Goal: Find specific page/section: Find specific page/section

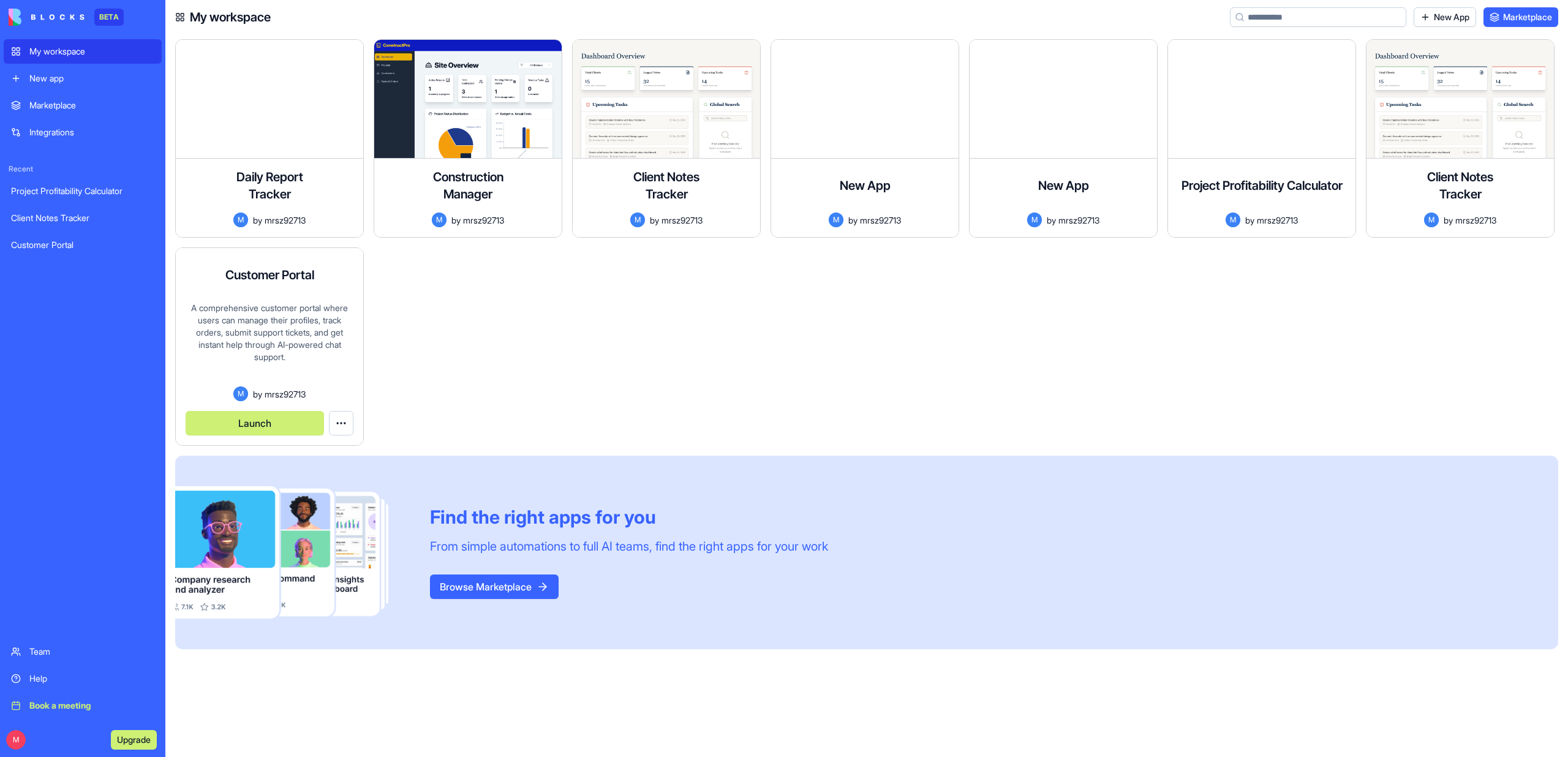
click at [273, 419] on button "Launch" at bounding box center [255, 422] width 138 height 24
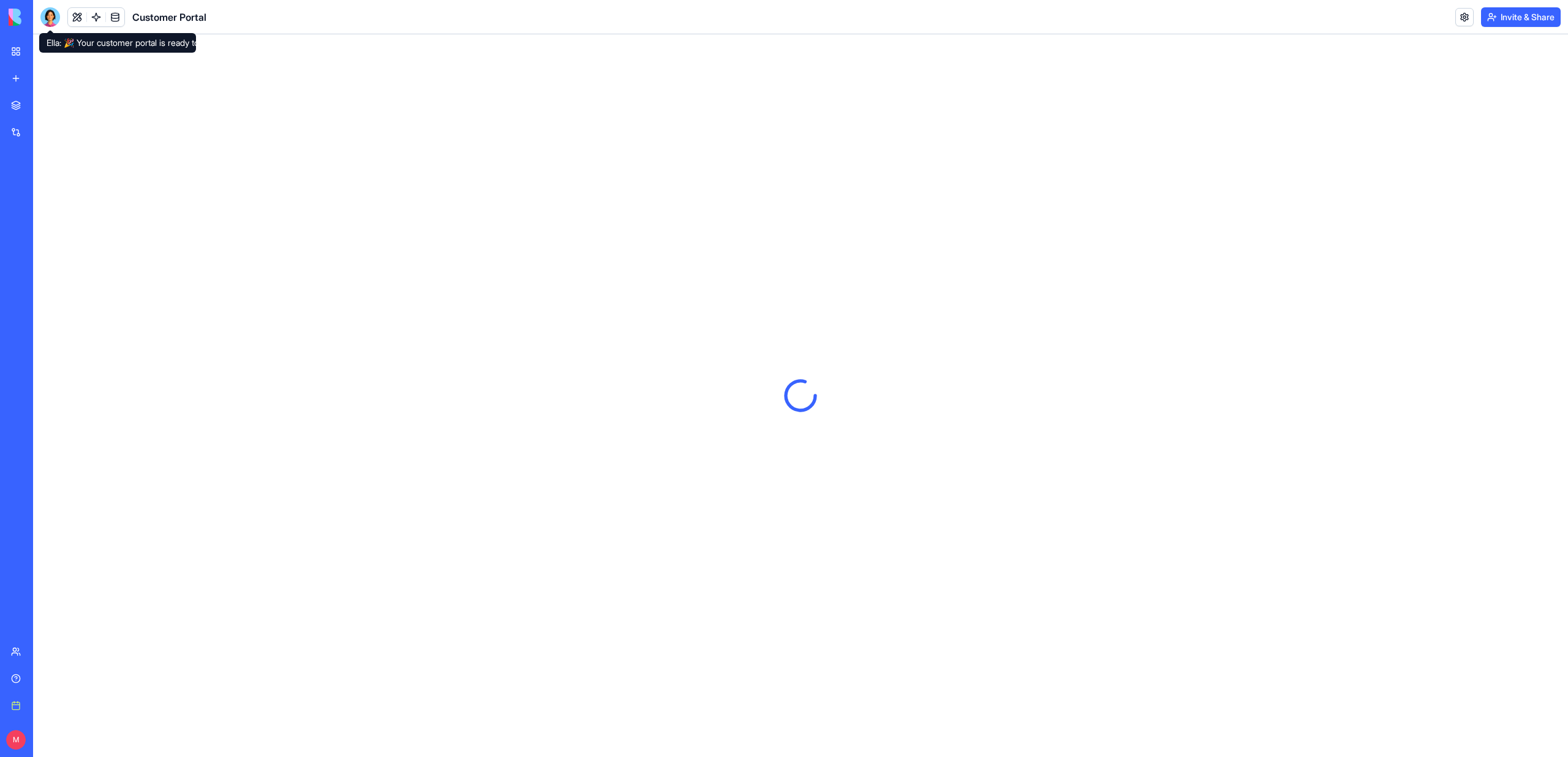
click at [56, 16] on div at bounding box center [50, 16] width 19 height 19
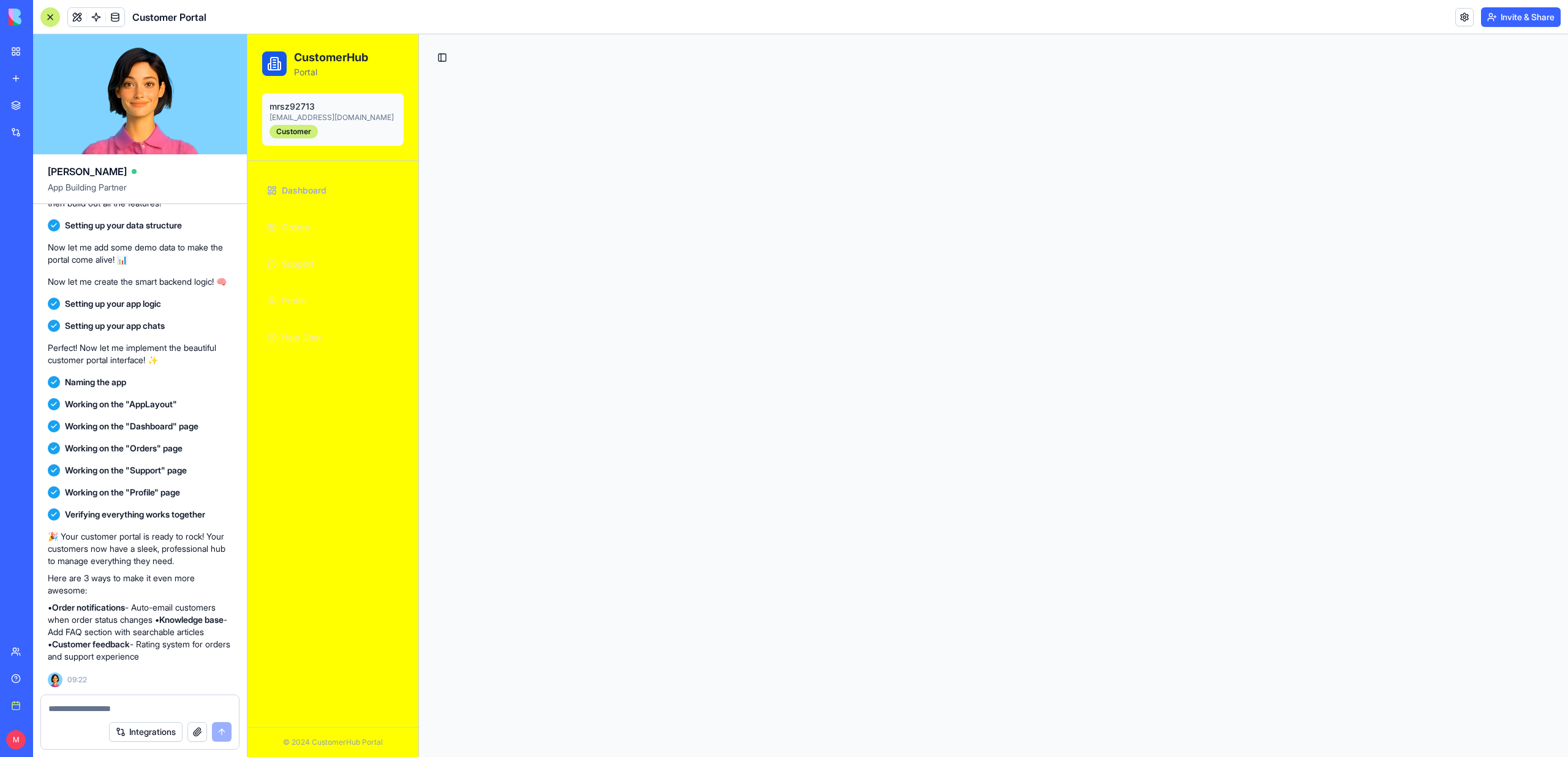
scroll to position [215, 0]
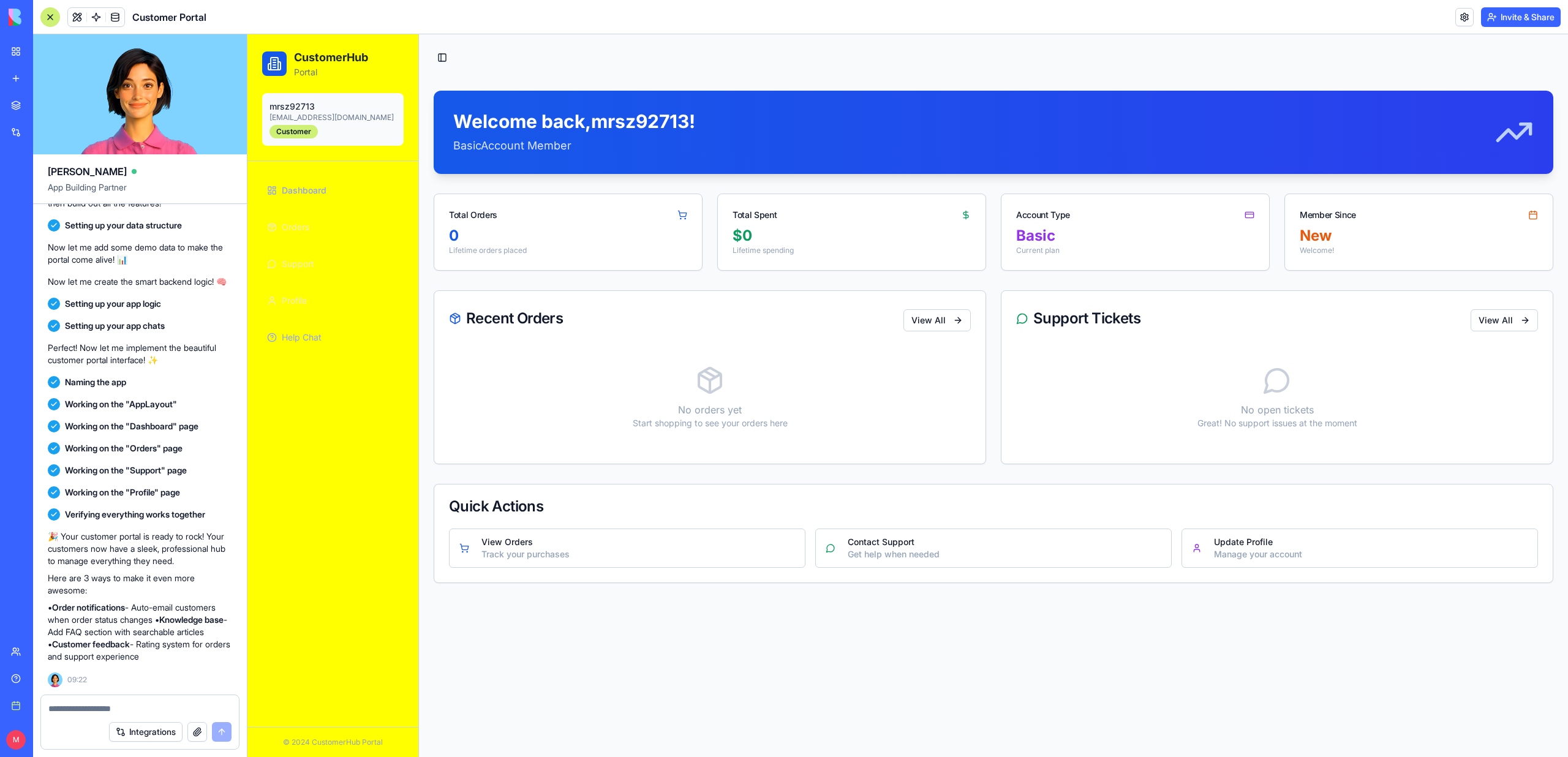
click at [296, 343] on span "Help Chat" at bounding box center [301, 338] width 40 height 12
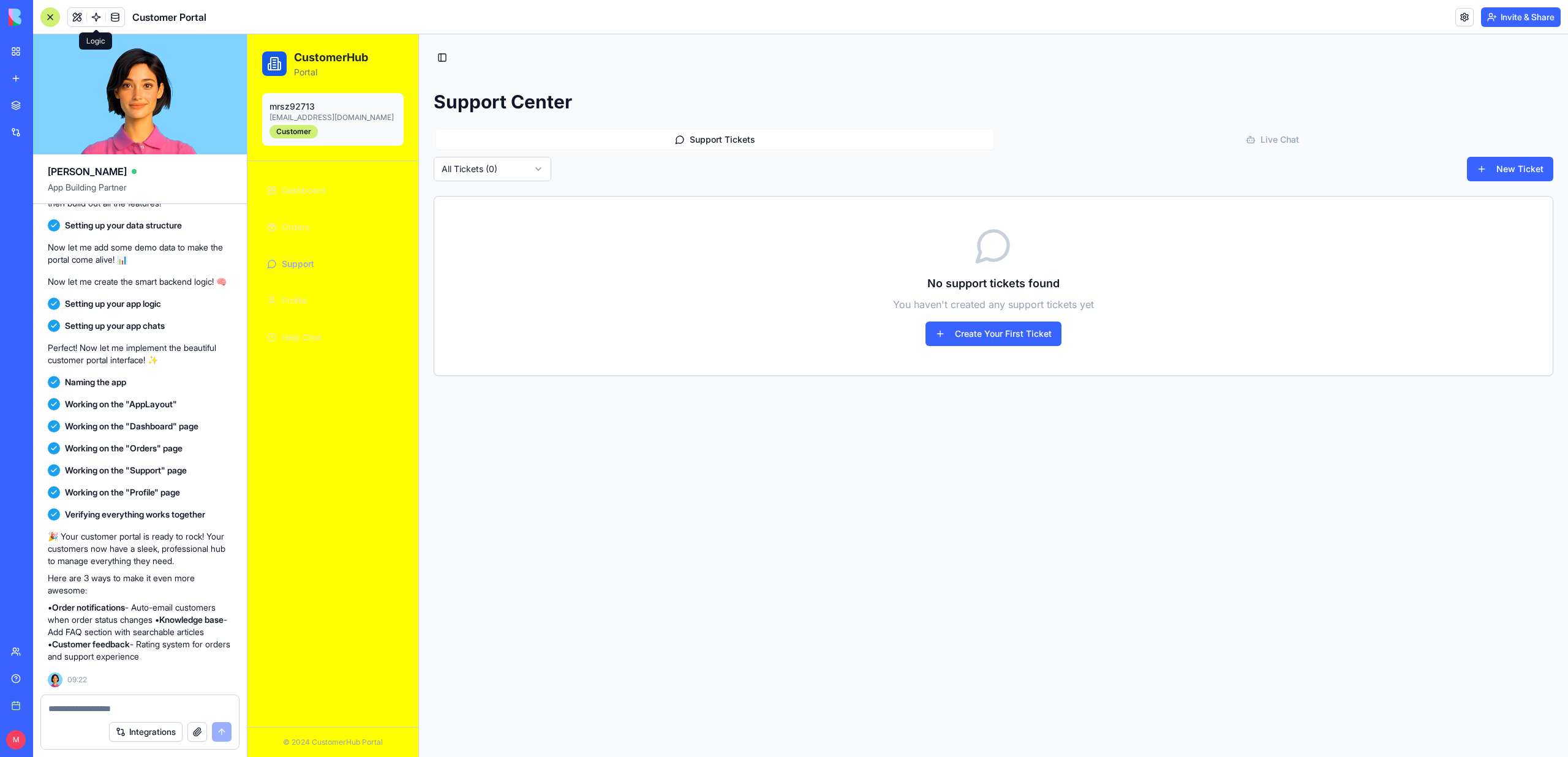
click at [96, 18] on link at bounding box center [96, 17] width 19 height 19
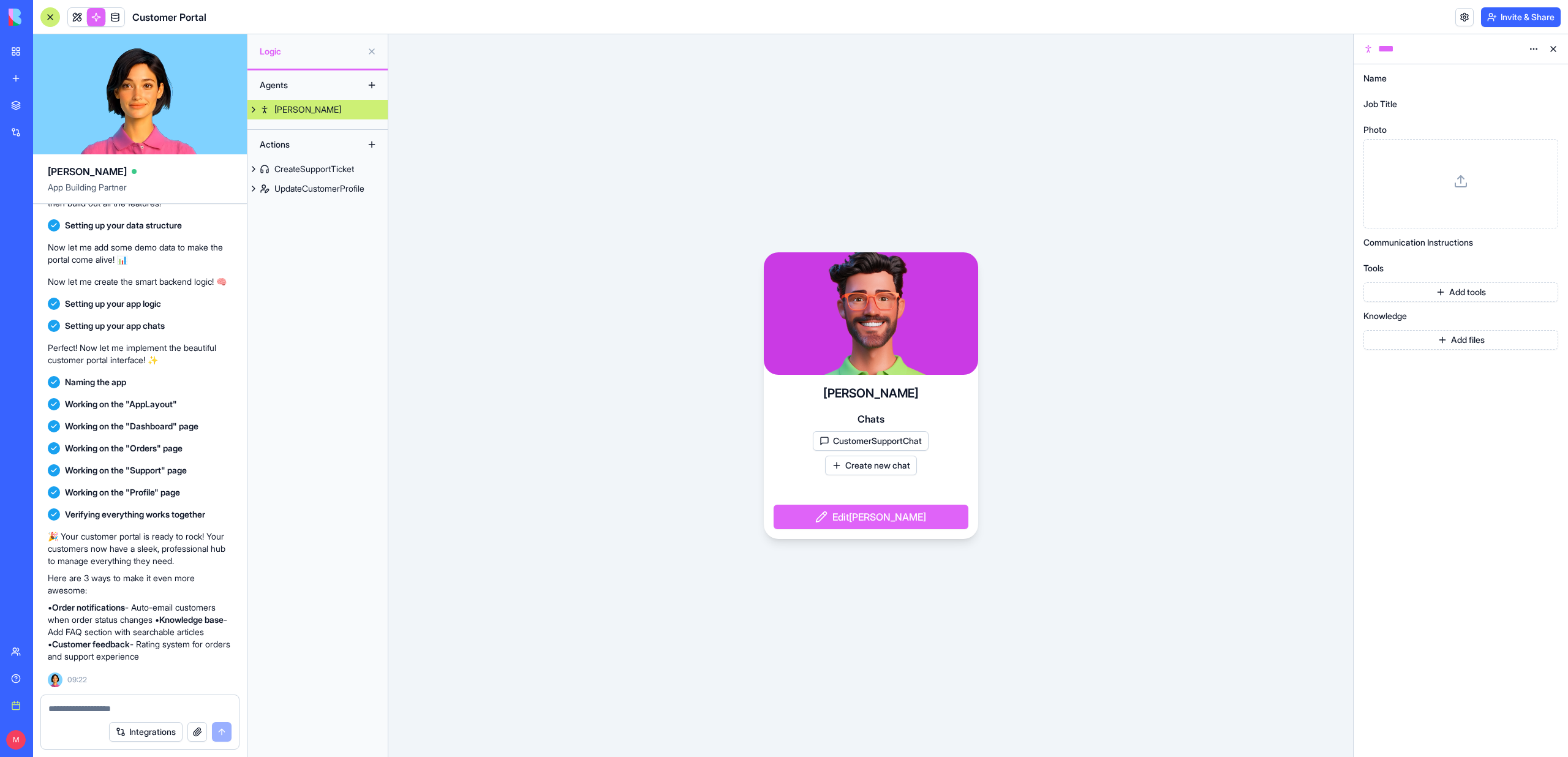
click at [264, 113] on link "[PERSON_NAME]" at bounding box center [317, 109] width 140 height 19
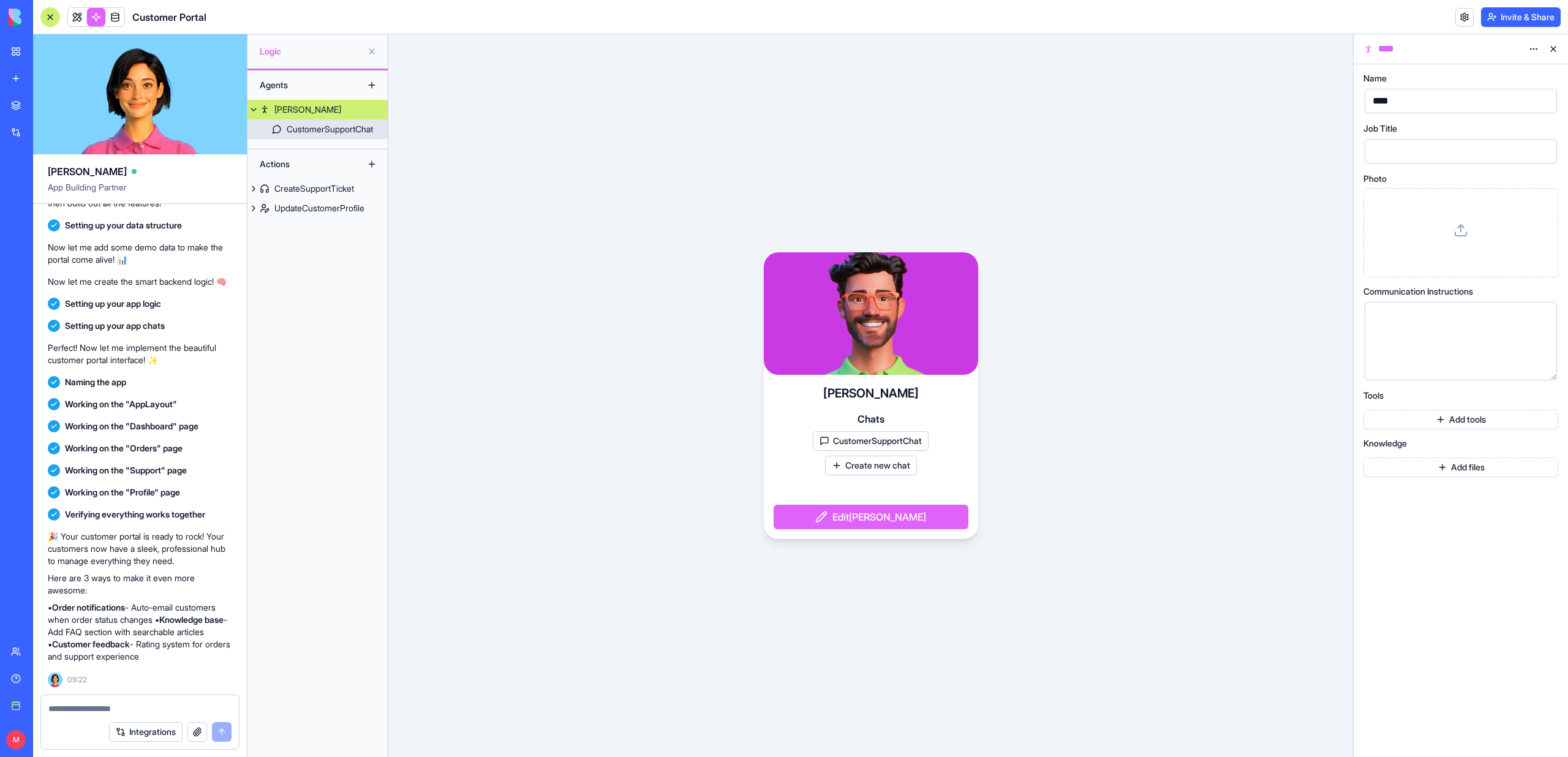
click at [293, 135] on div "CustomerSupportChat" at bounding box center [329, 129] width 86 height 12
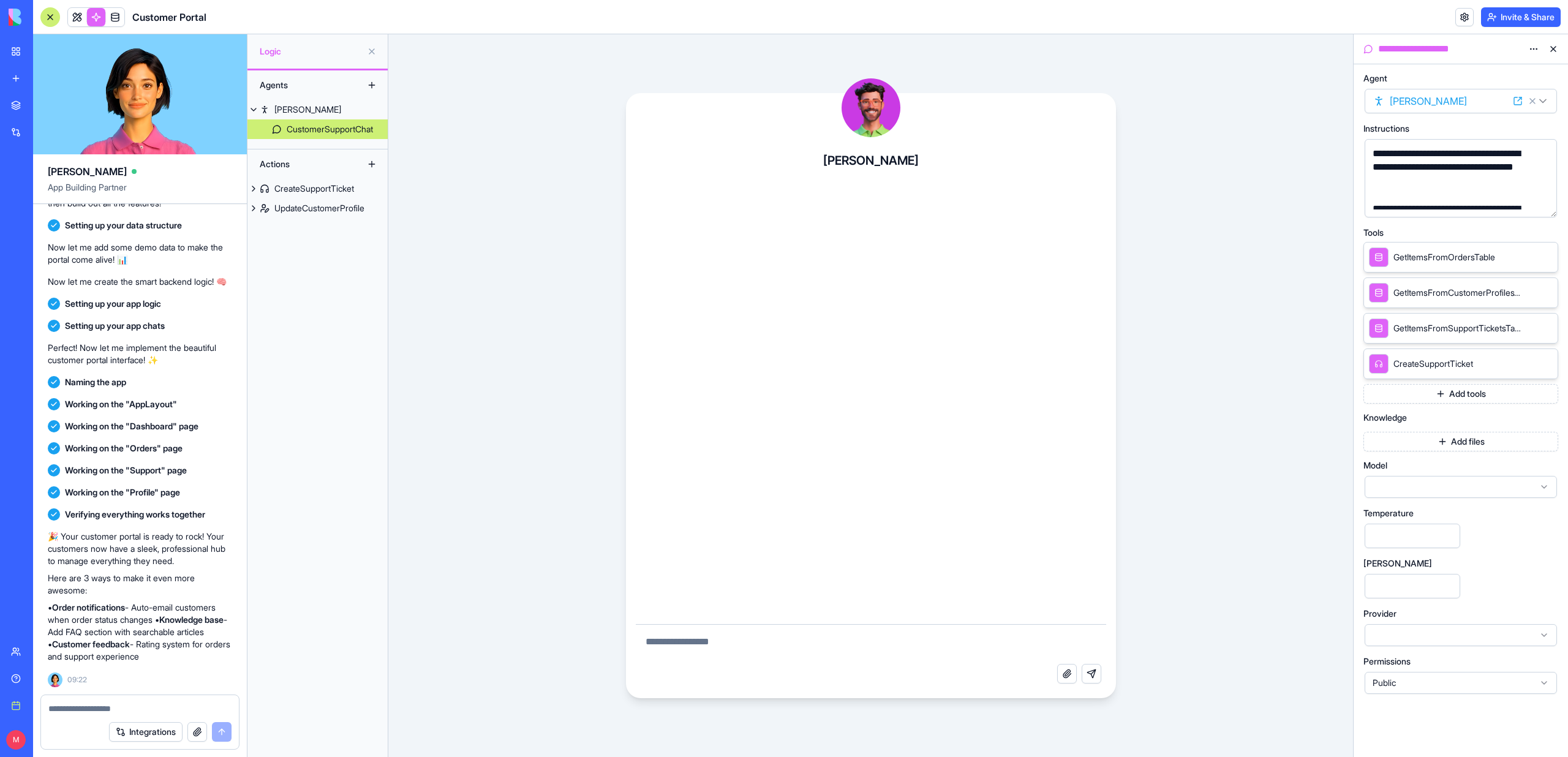
click at [468, 281] on div "[PERSON_NAME] Attach file Send message" at bounding box center [870, 395] width 964 height 723
click at [298, 185] on div "CreateSupportTicket" at bounding box center [314, 189] width 79 height 12
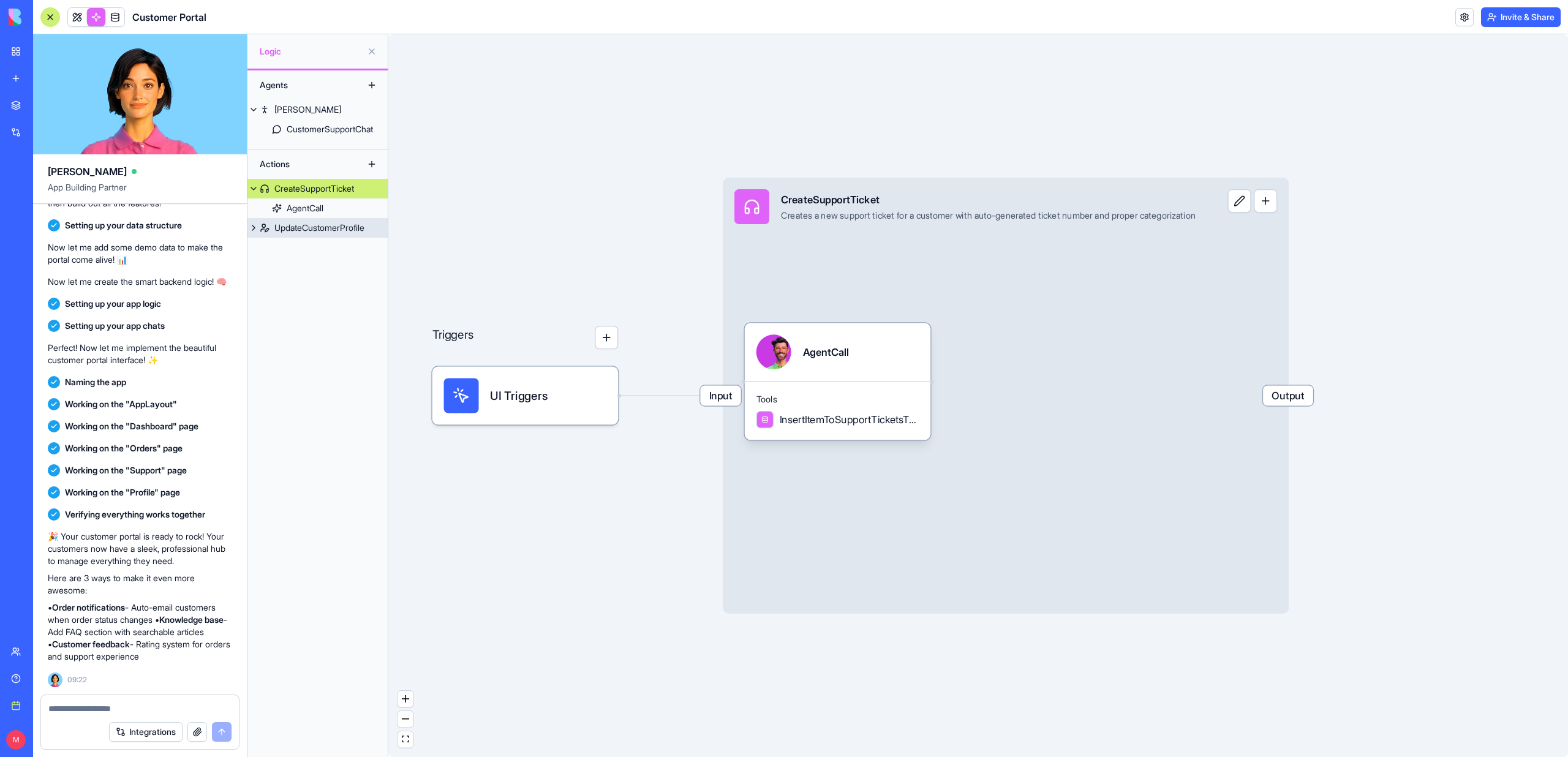
click at [298, 223] on div "UpdateCustomerProfile" at bounding box center [320, 228] width 90 height 12
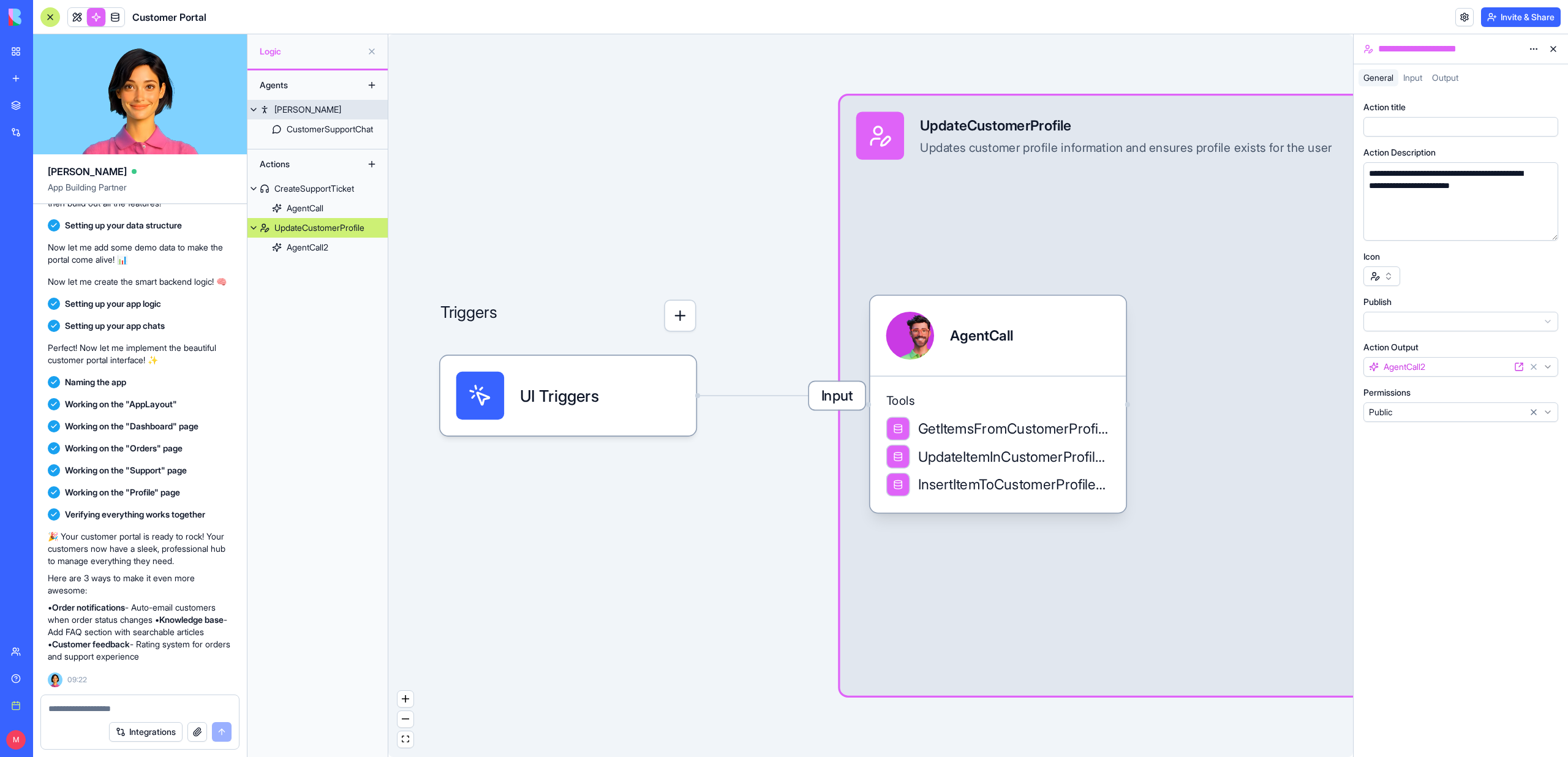
click at [296, 112] on link "[PERSON_NAME]" at bounding box center [317, 109] width 140 height 19
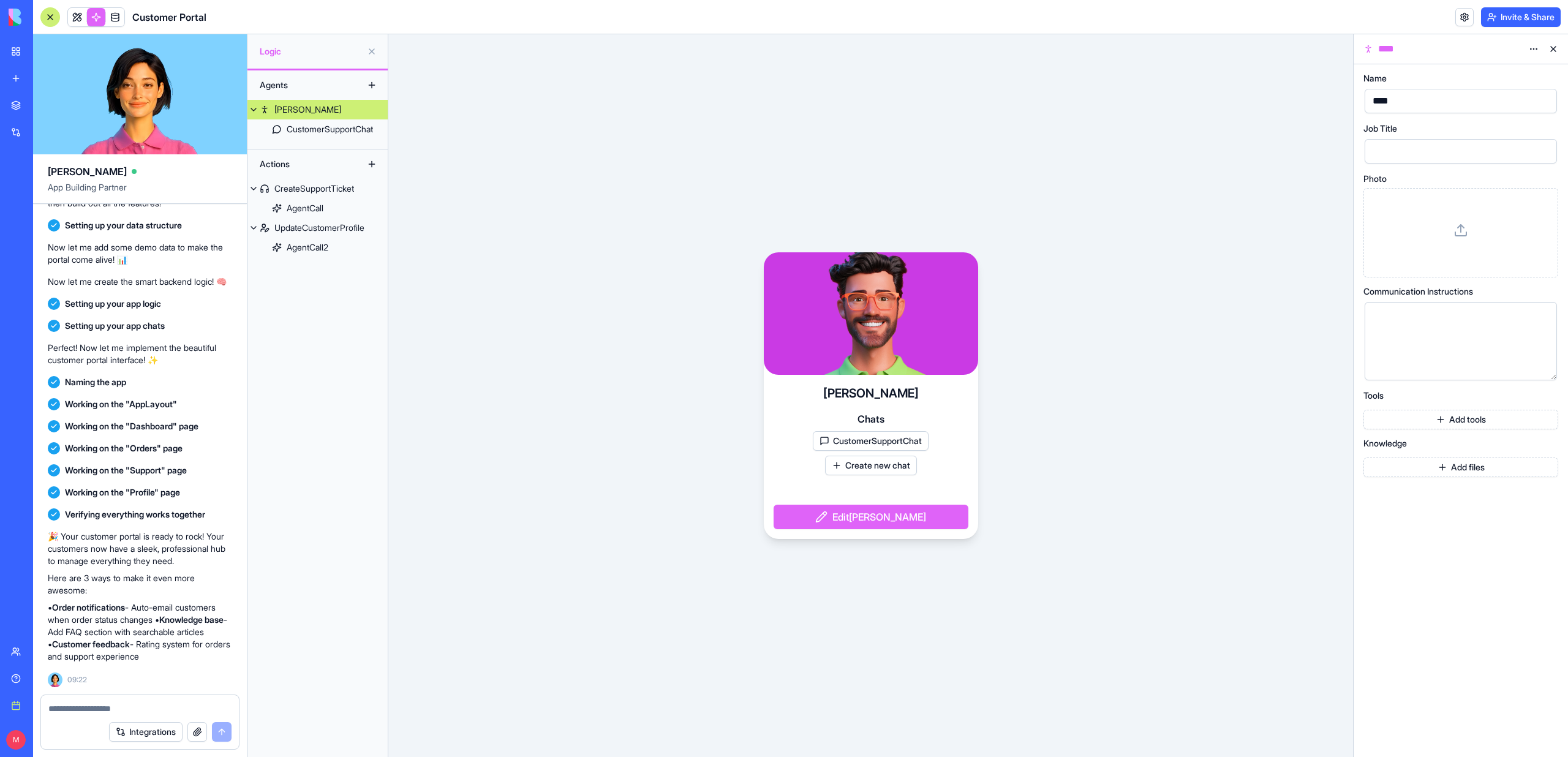
click at [252, 110] on button at bounding box center [254, 109] width 12 height 19
click at [326, 170] on div "CreateSupportTicket" at bounding box center [314, 169] width 79 height 12
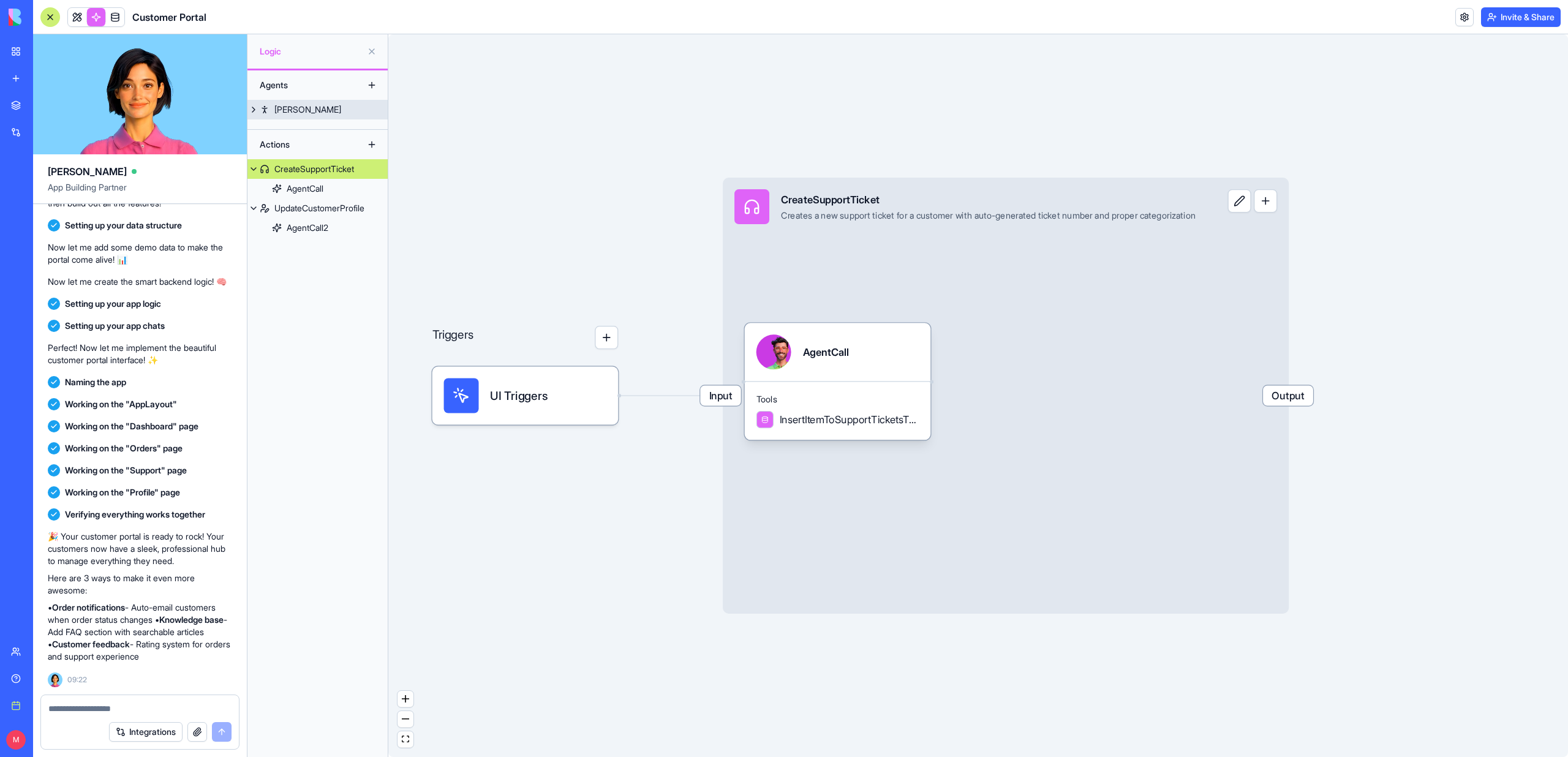
click at [298, 109] on link "[PERSON_NAME]" at bounding box center [317, 109] width 140 height 19
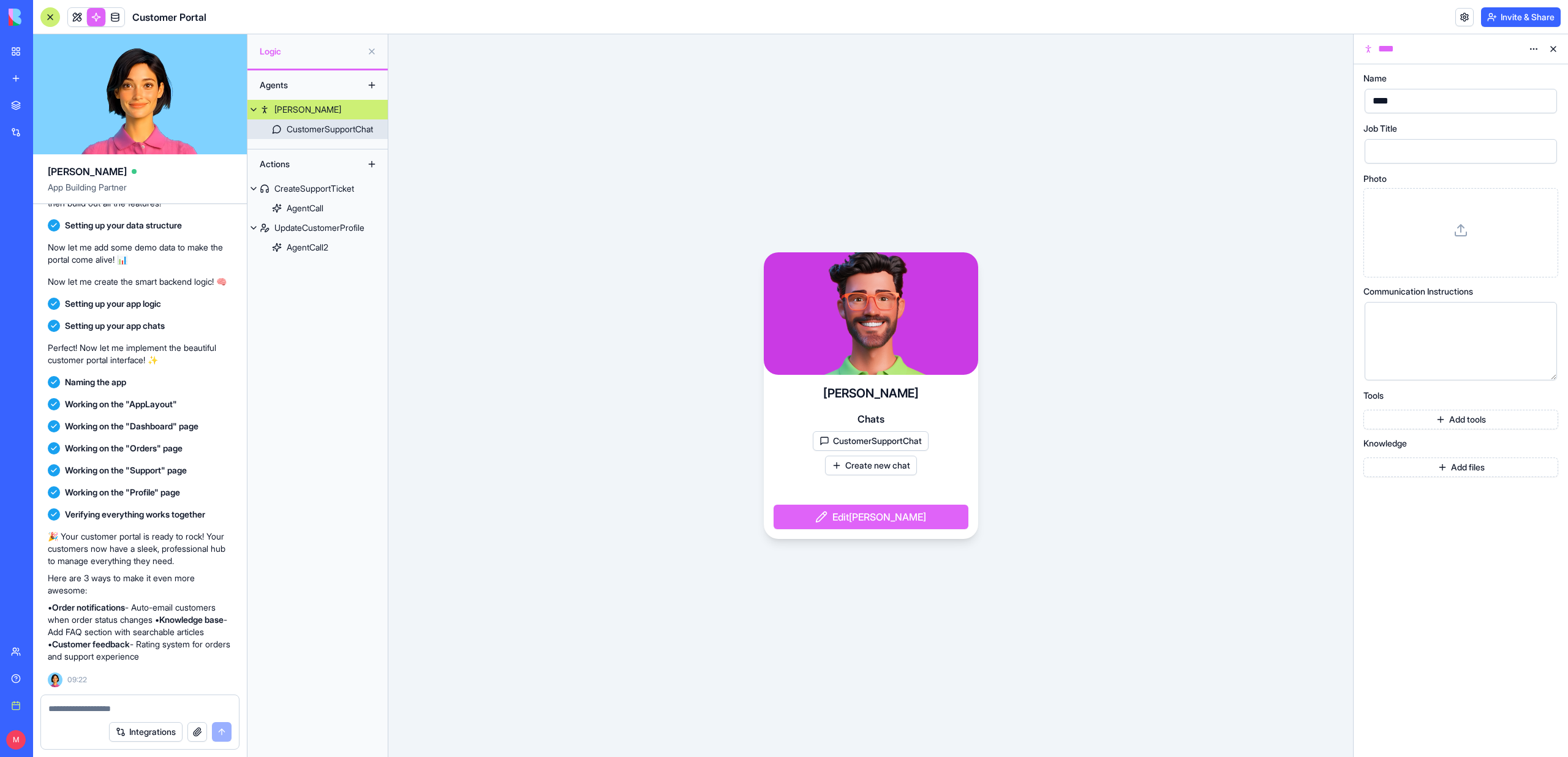
click at [327, 134] on div "CustomerSupportChat" at bounding box center [329, 129] width 86 height 12
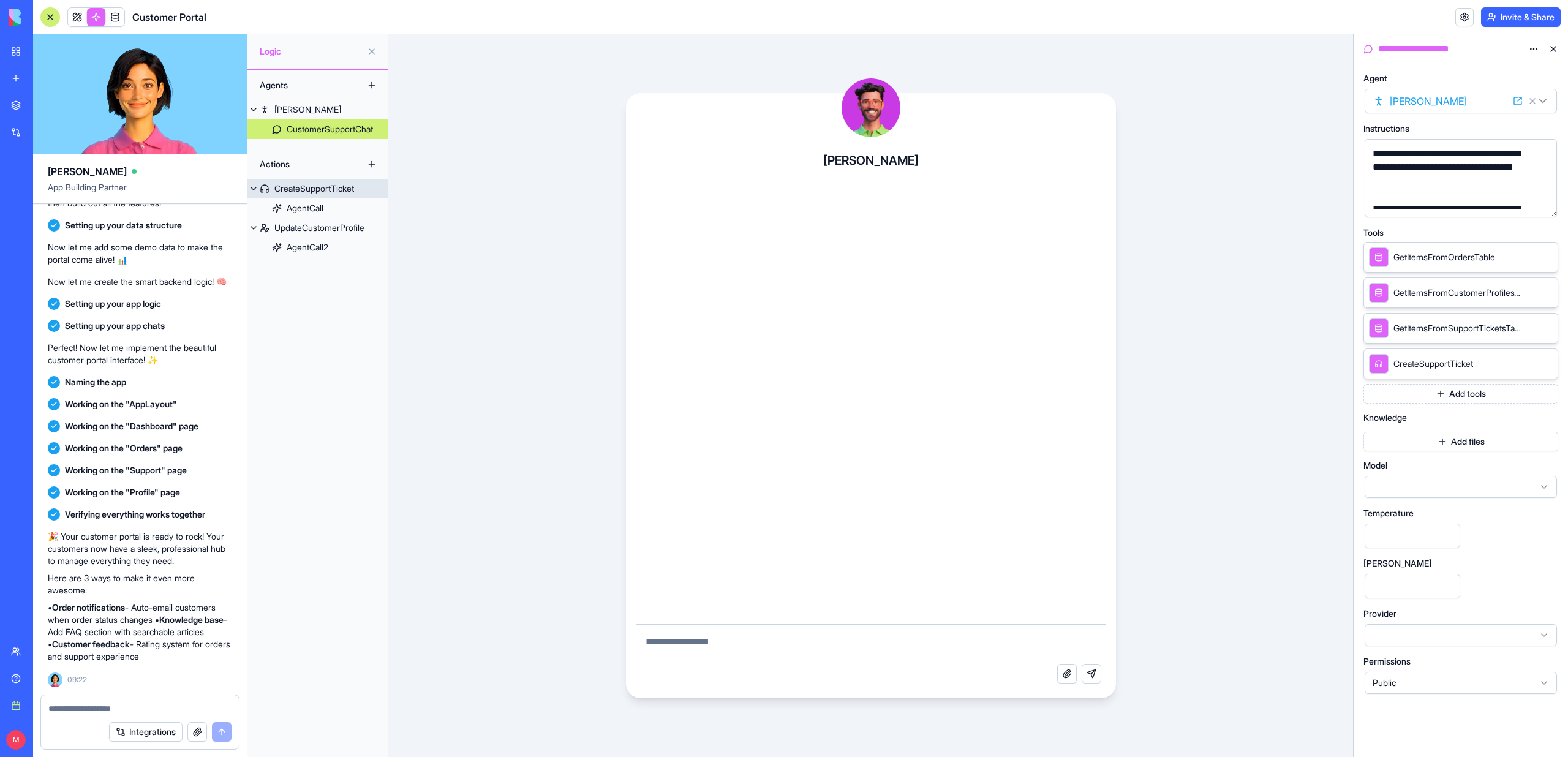
click at [254, 191] on button at bounding box center [254, 188] width 12 height 19
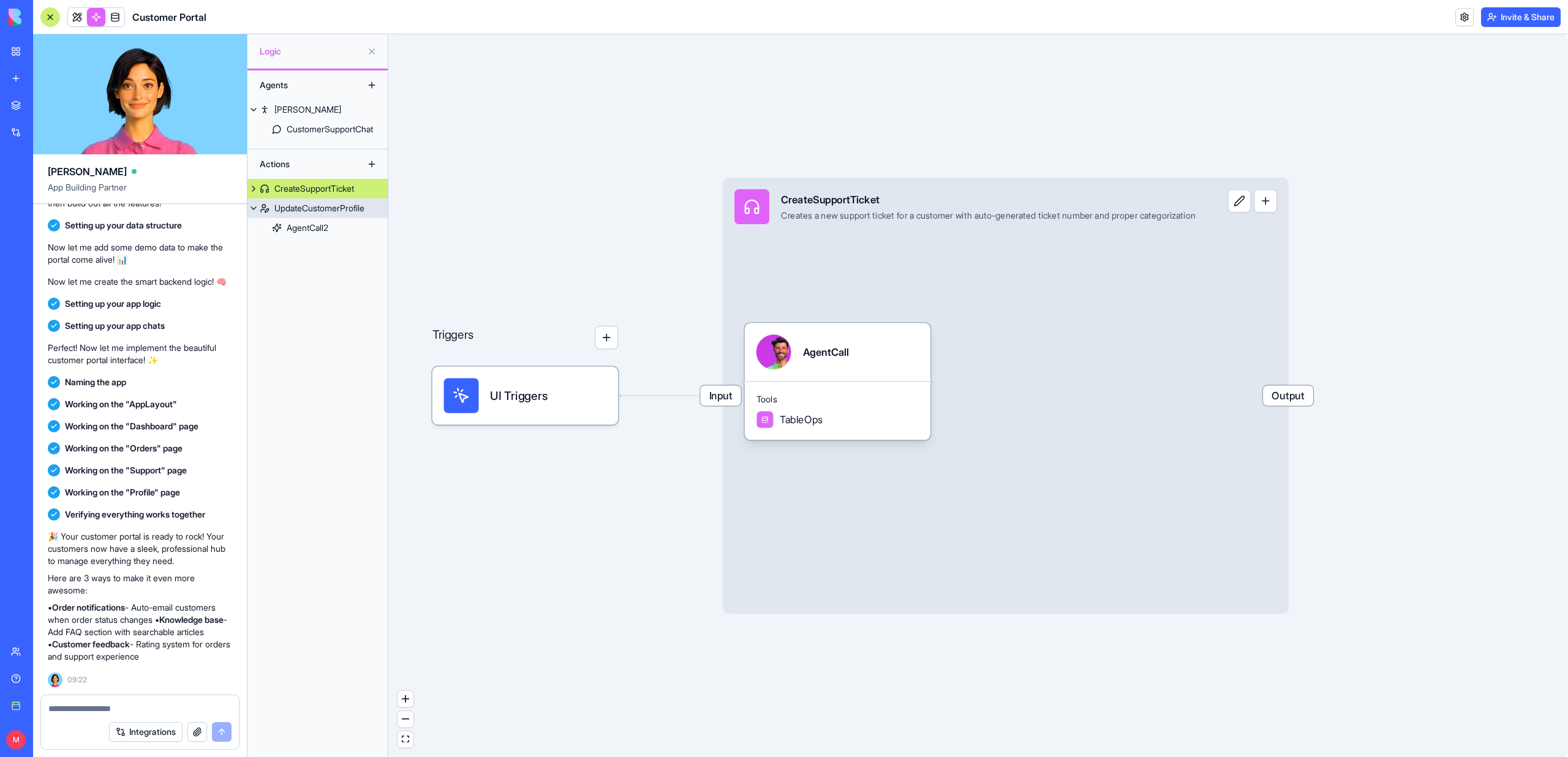
click at [254, 212] on button at bounding box center [254, 208] width 12 height 19
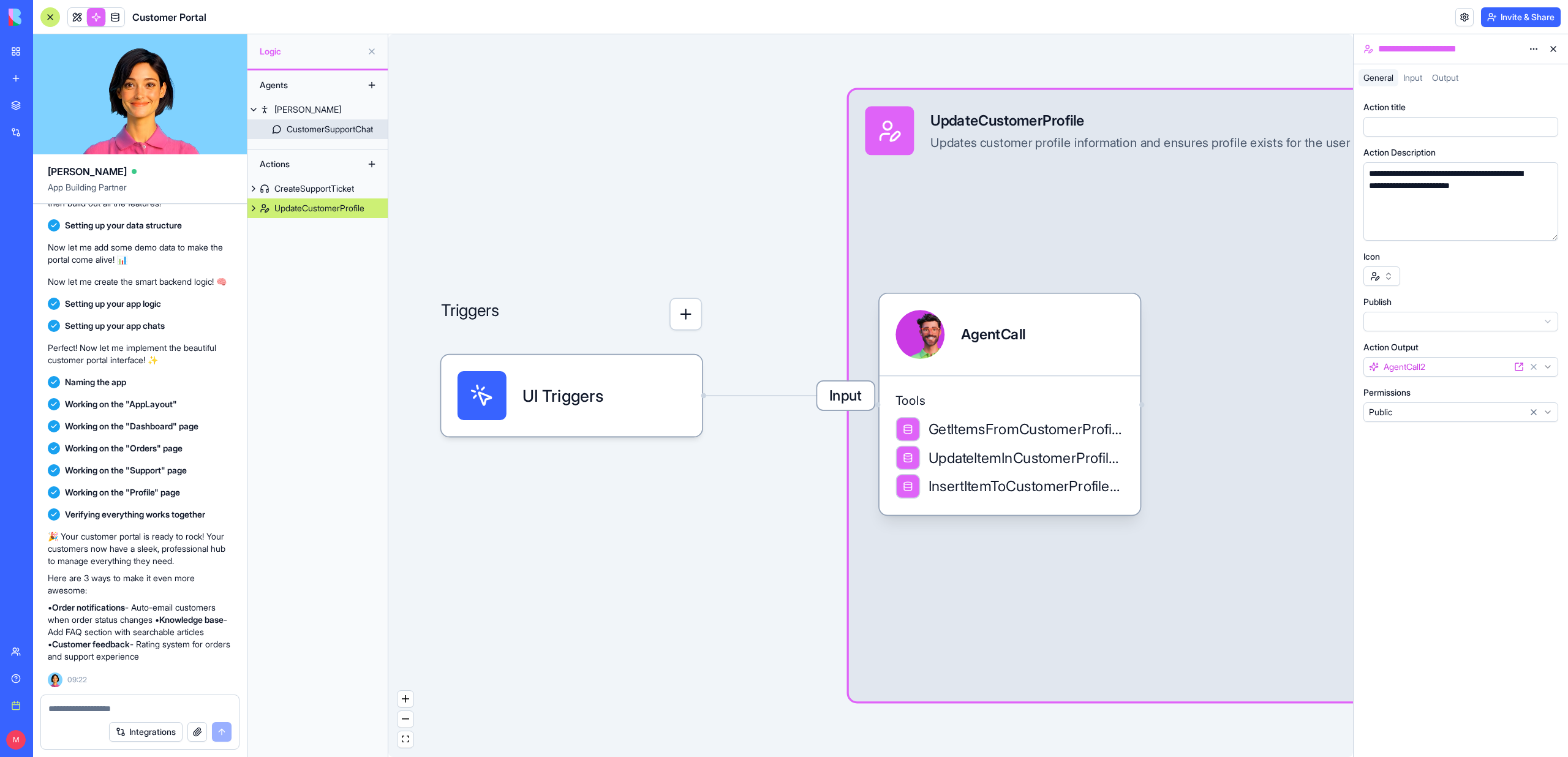
click at [318, 124] on div "CustomerSupportChat" at bounding box center [329, 129] width 86 height 12
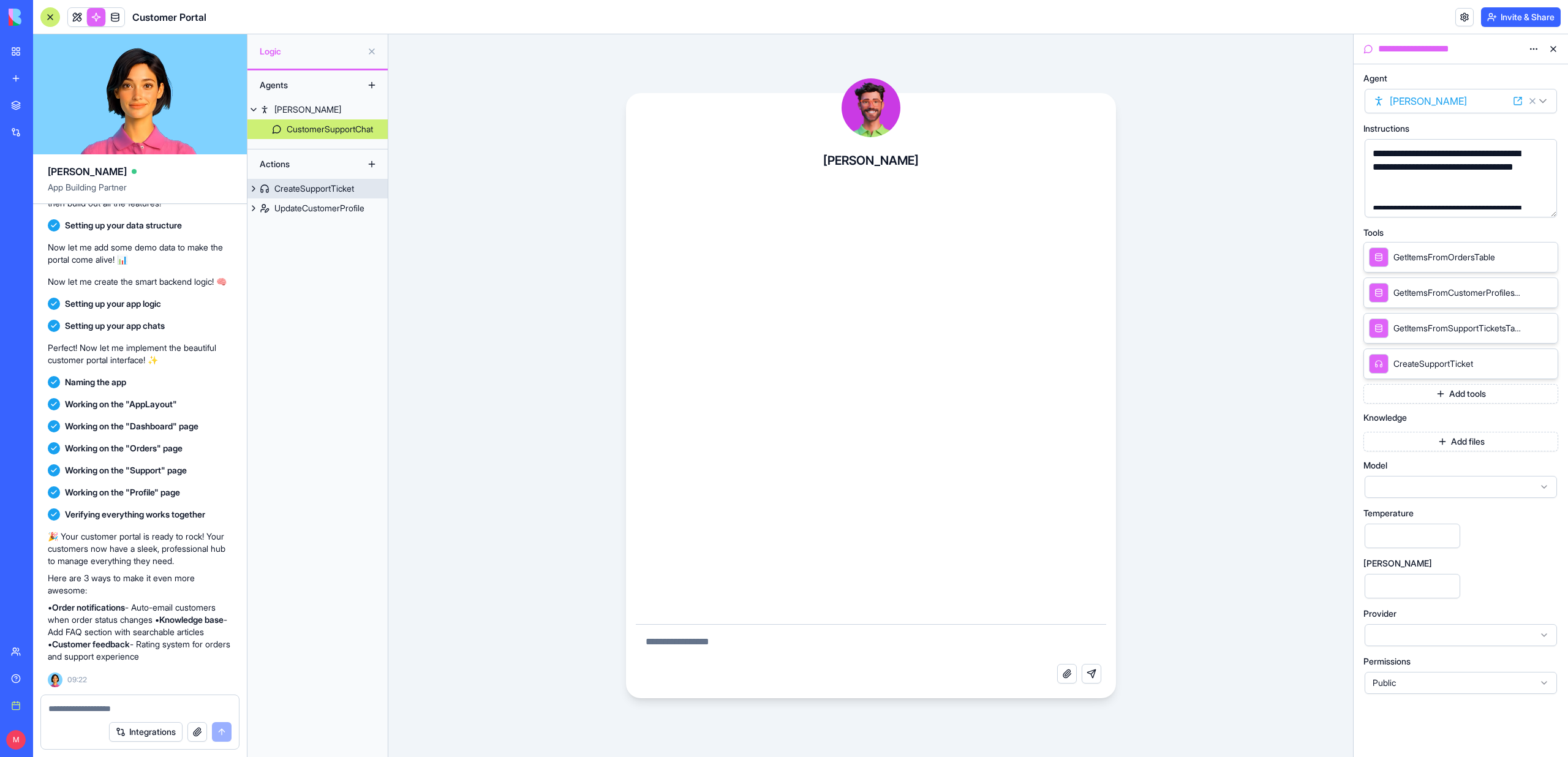
click at [331, 187] on div "CreateSupportTicket" at bounding box center [314, 189] width 79 height 12
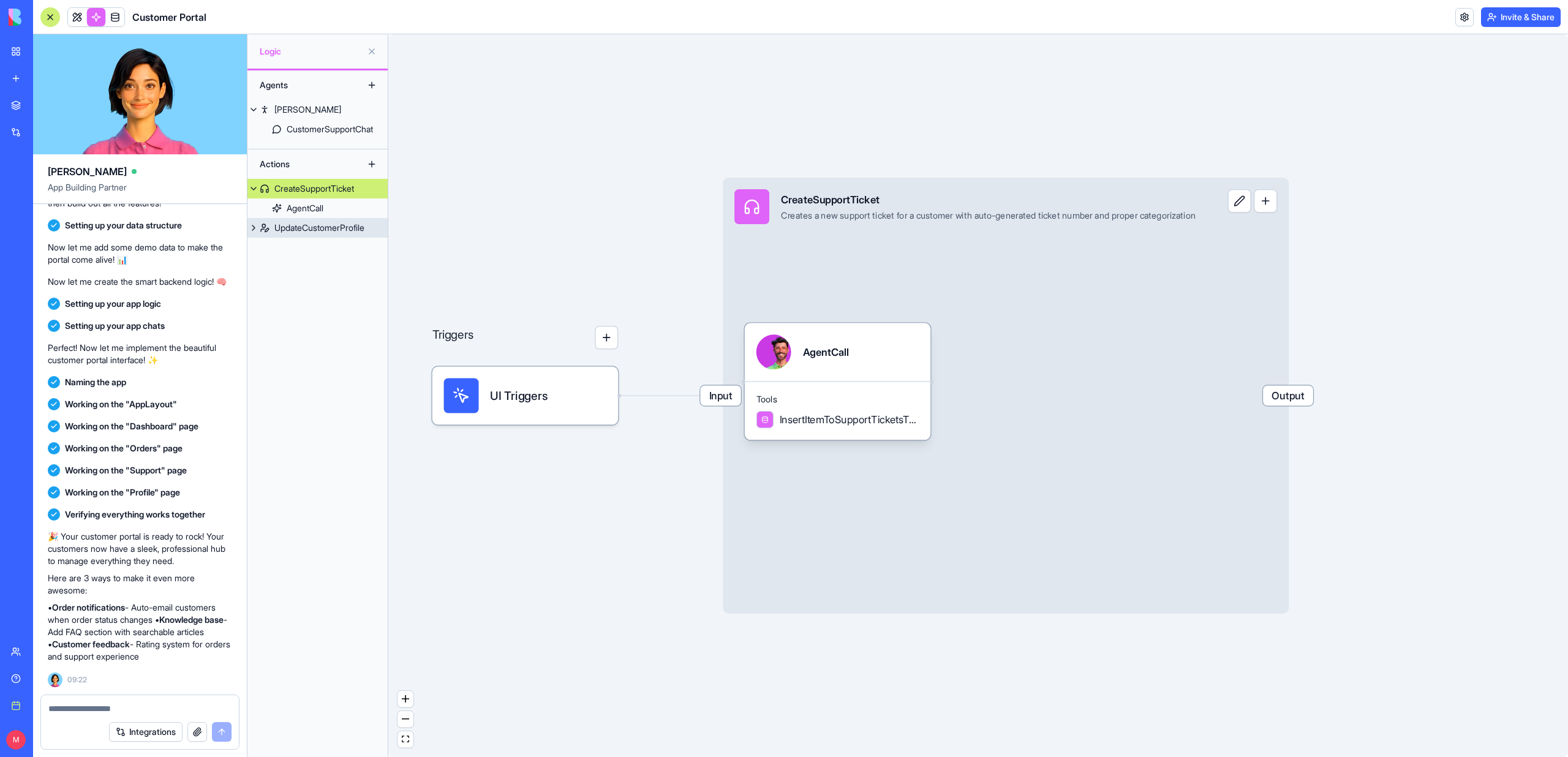
click at [318, 225] on div "UpdateCustomerProfile" at bounding box center [320, 228] width 90 height 12
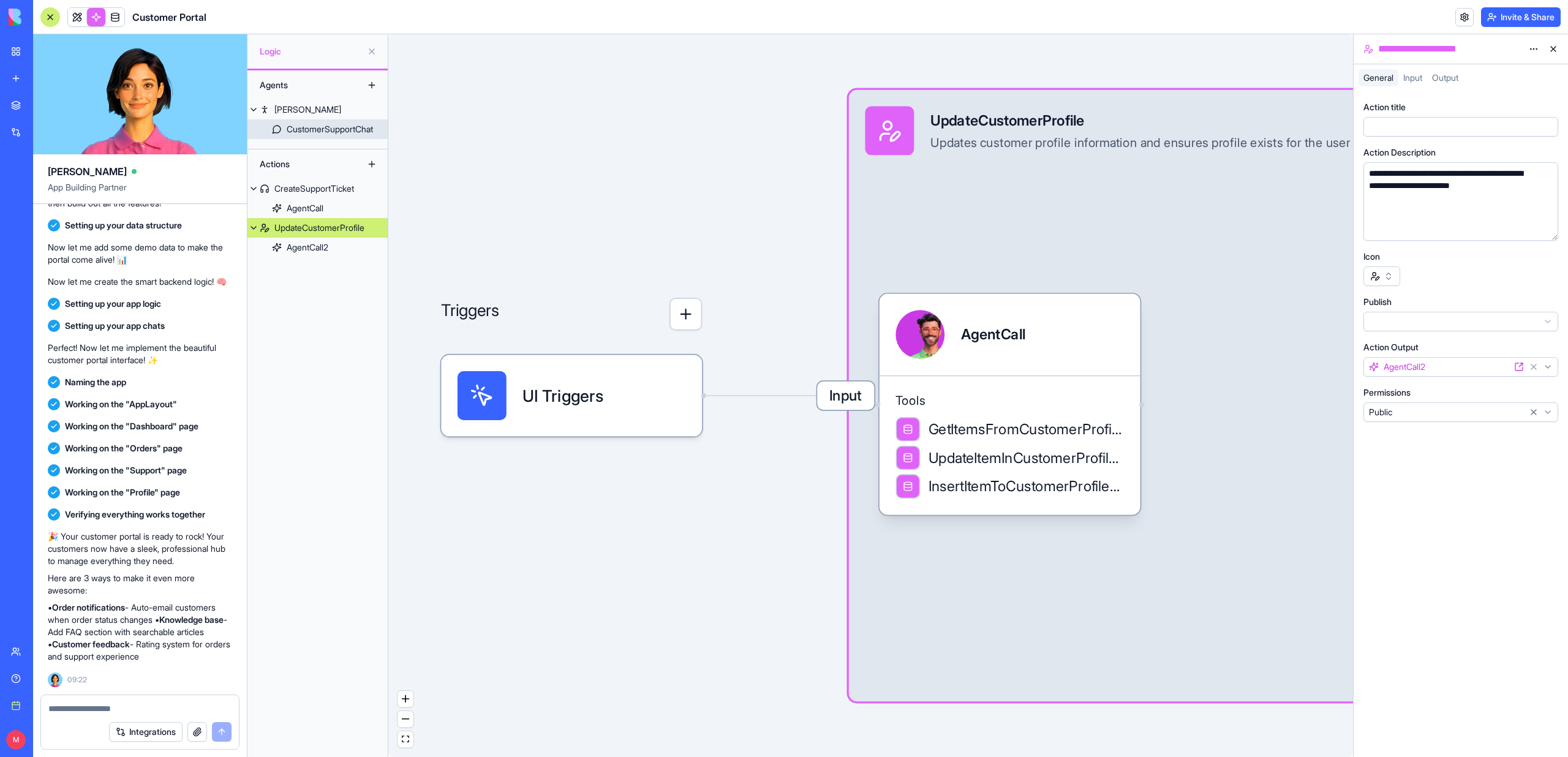
click at [315, 129] on div "CustomerSupportChat" at bounding box center [329, 129] width 86 height 12
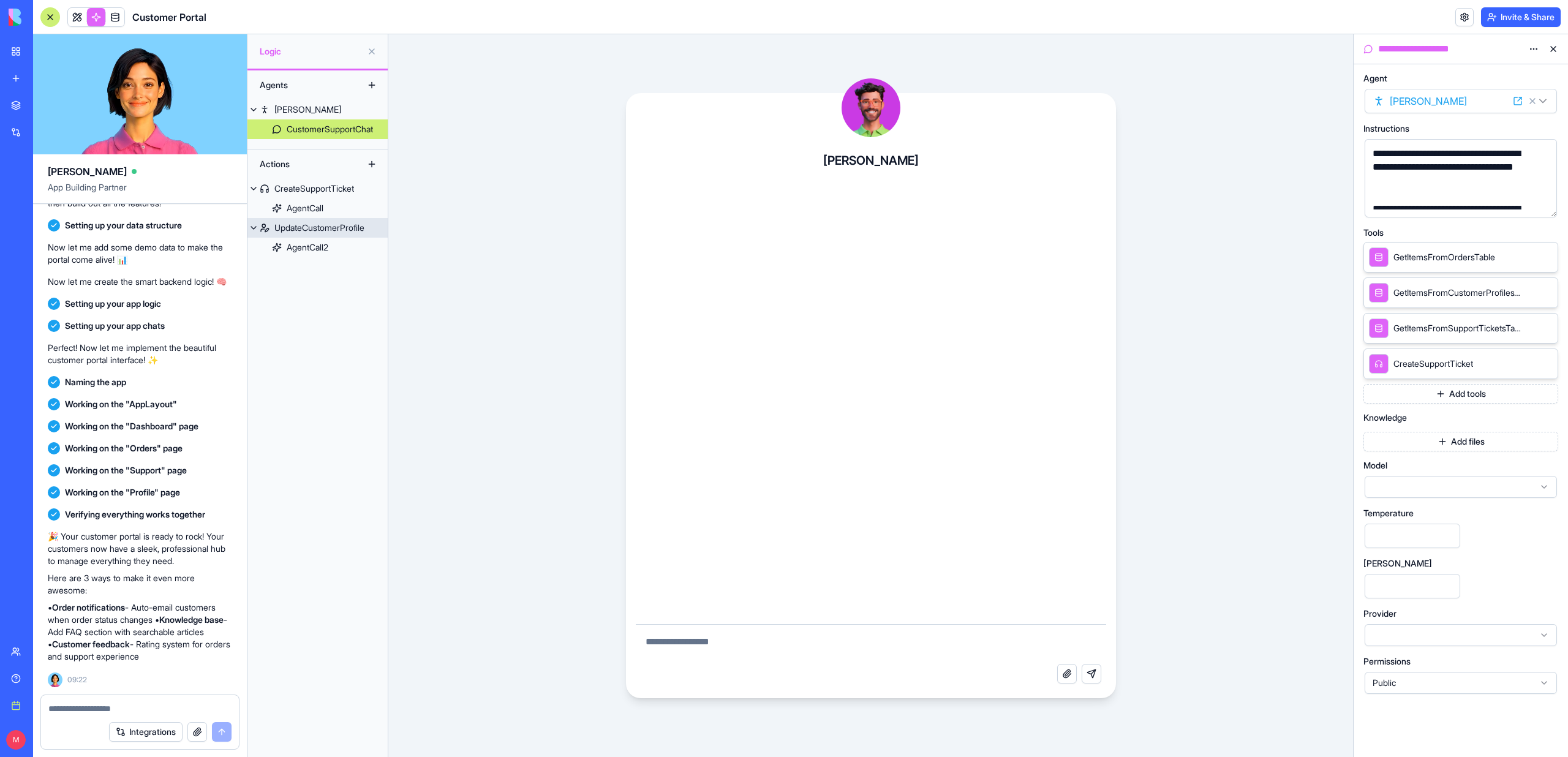
click at [316, 229] on div "UpdateCustomerProfile" at bounding box center [320, 228] width 90 height 12
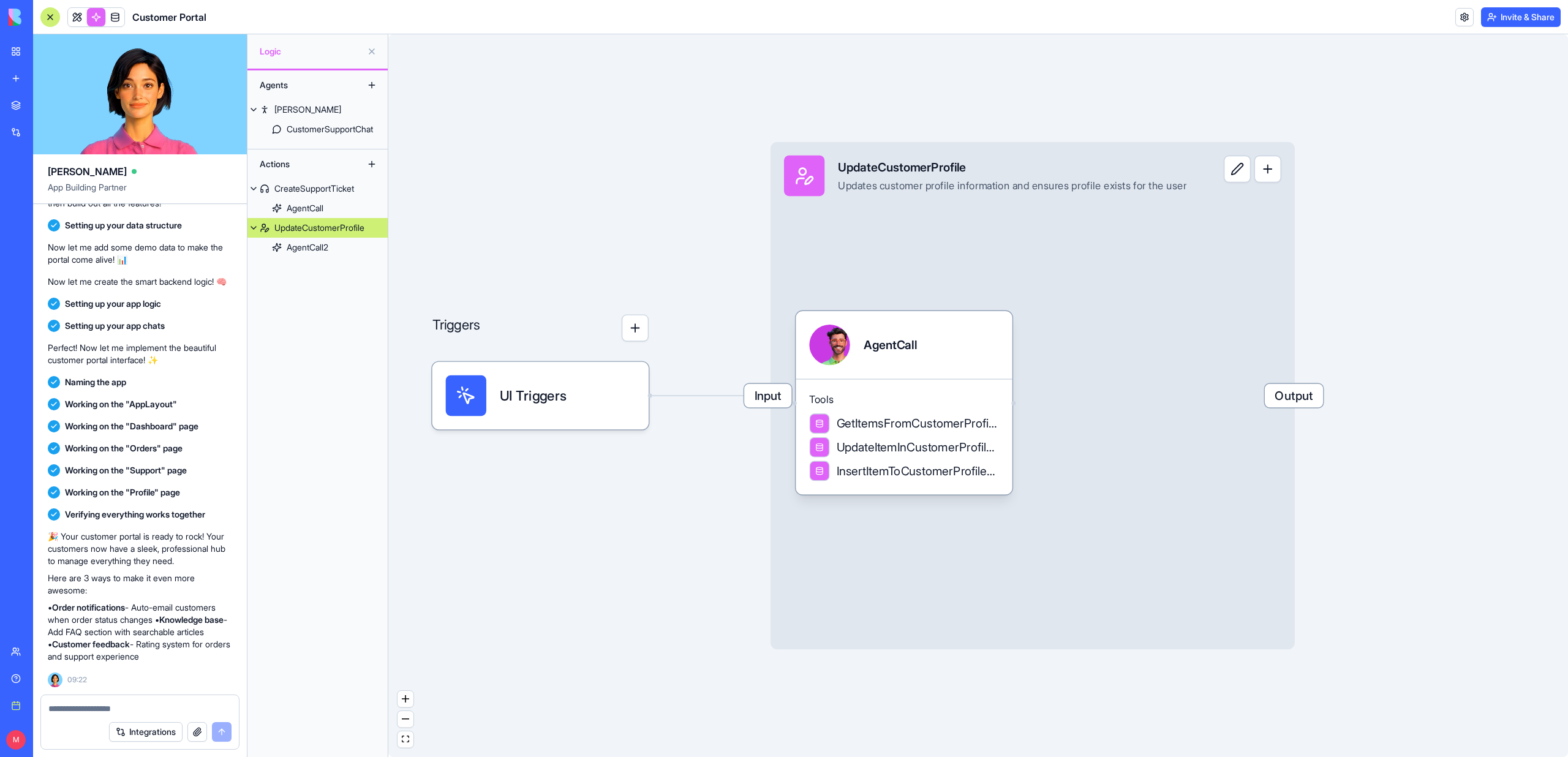
click at [55, 24] on div at bounding box center [50, 16] width 19 height 19
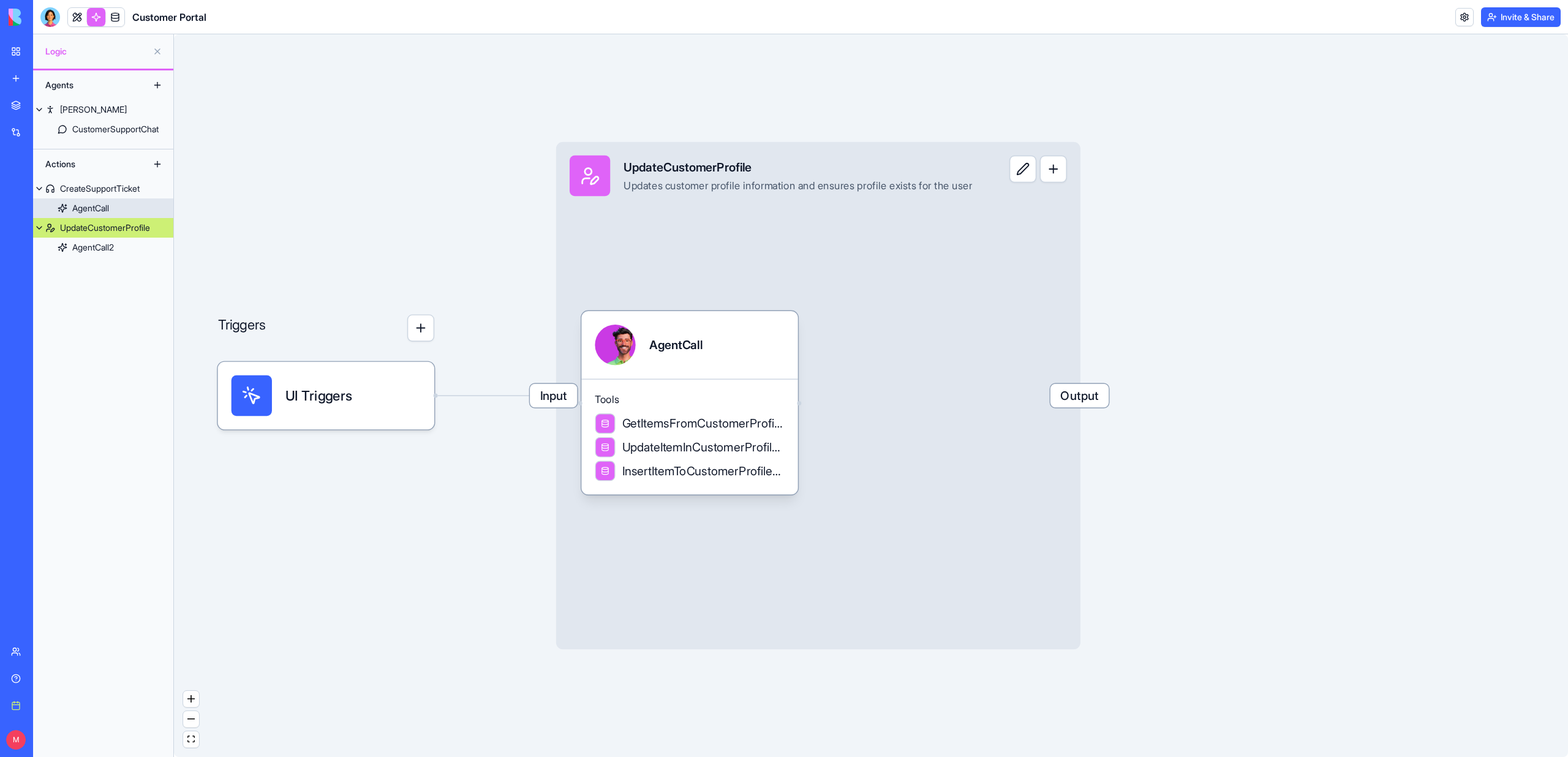
click at [89, 205] on div "AgentCall" at bounding box center [90, 209] width 37 height 12
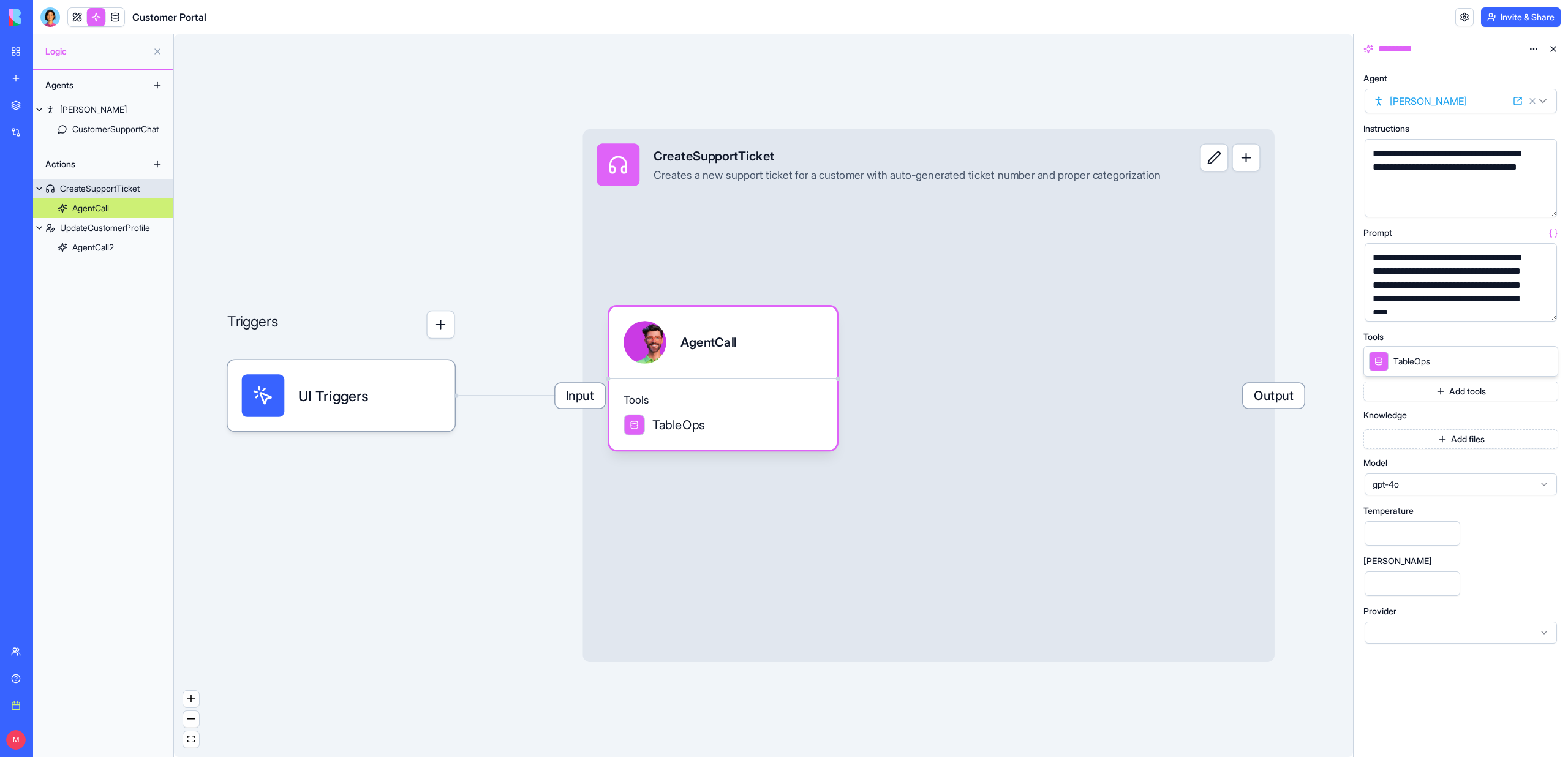
click at [86, 192] on div "CreateSupportTicket" at bounding box center [100, 189] width 79 height 12
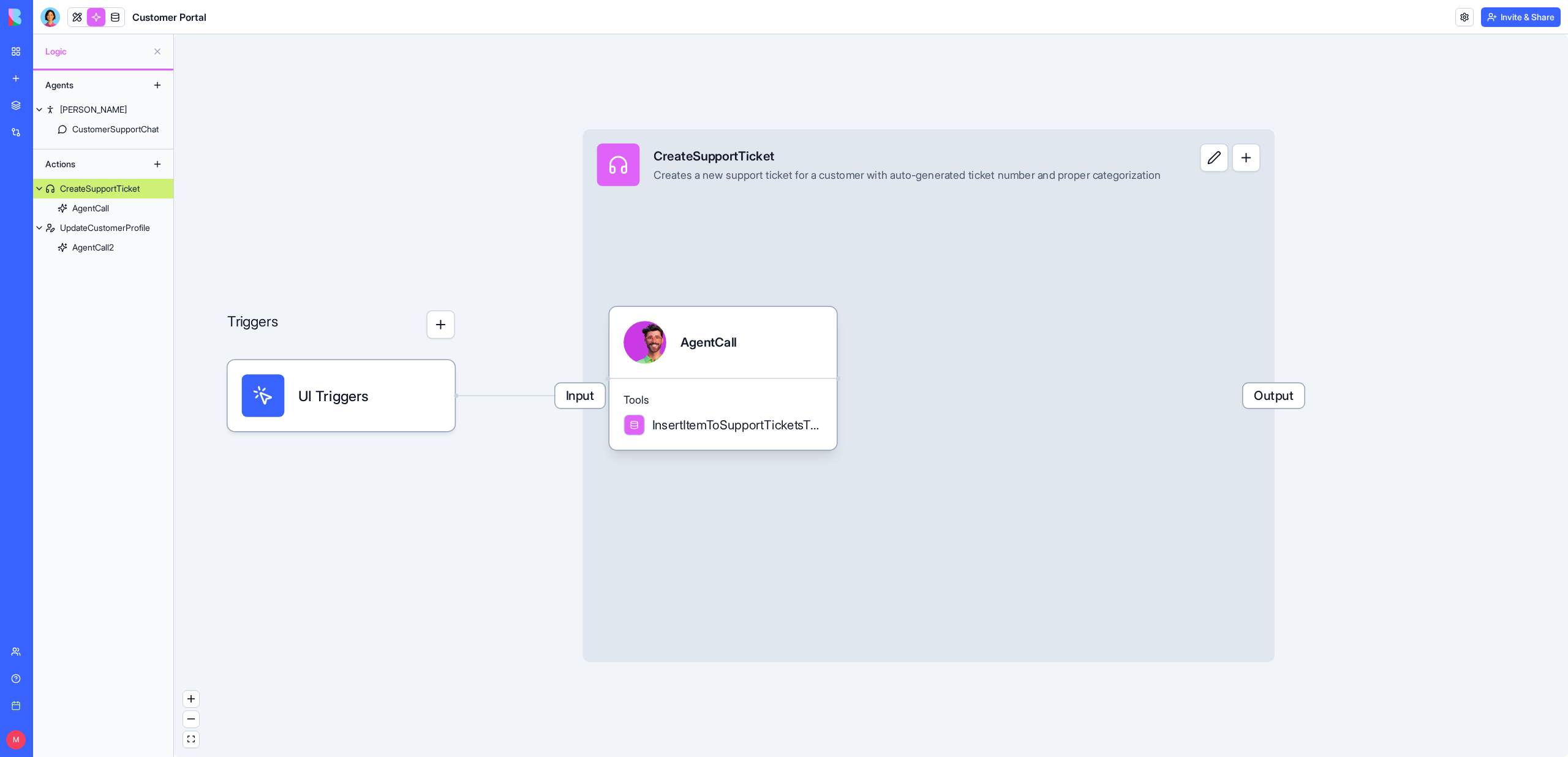
click at [19, 47] on link "My workspace" at bounding box center [28, 51] width 49 height 24
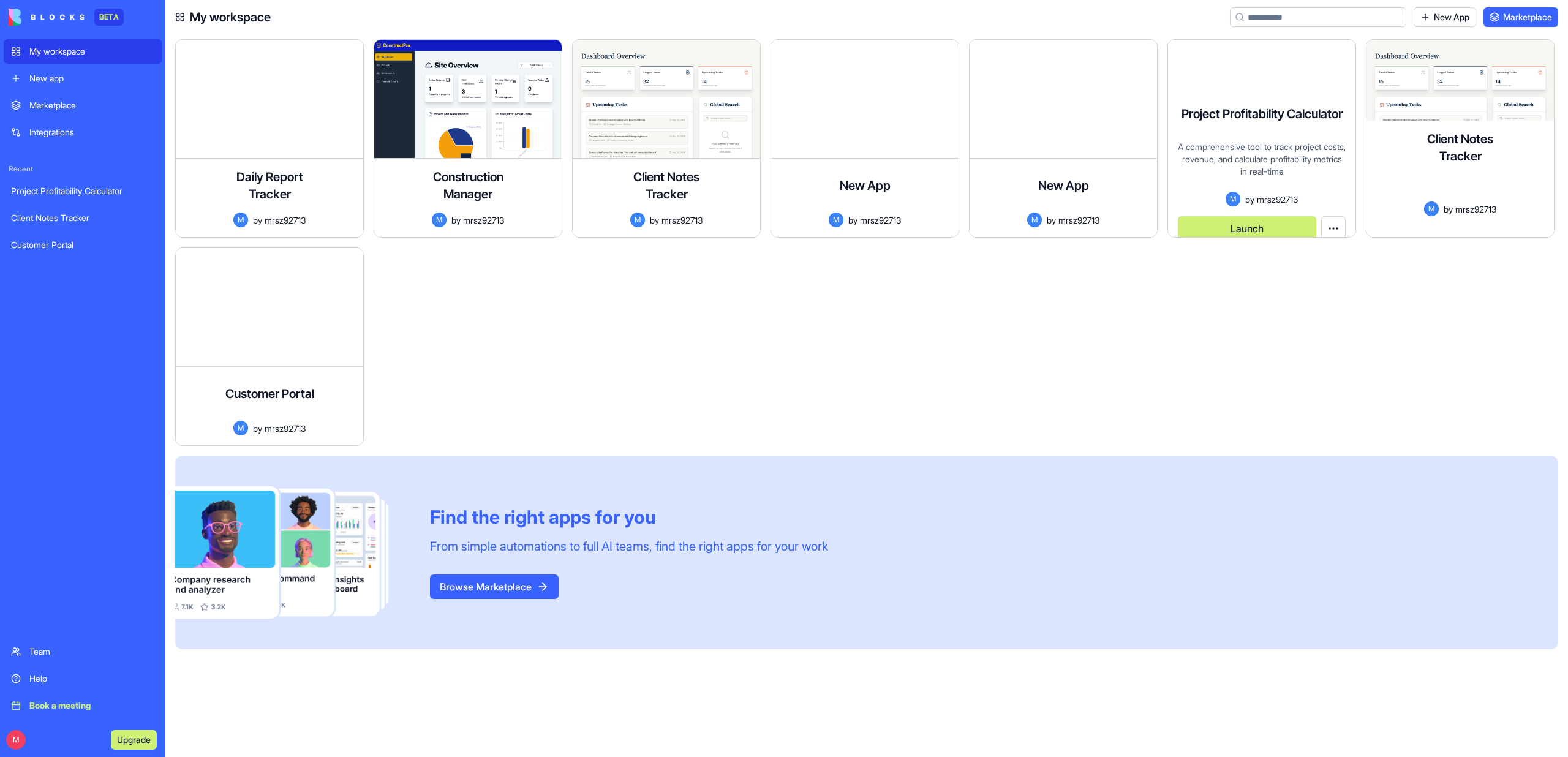
click at [1438, 133] on div "Client Notes Tracker A professional application to track client interactions, m…" at bounding box center [1460, 179] width 187 height 117
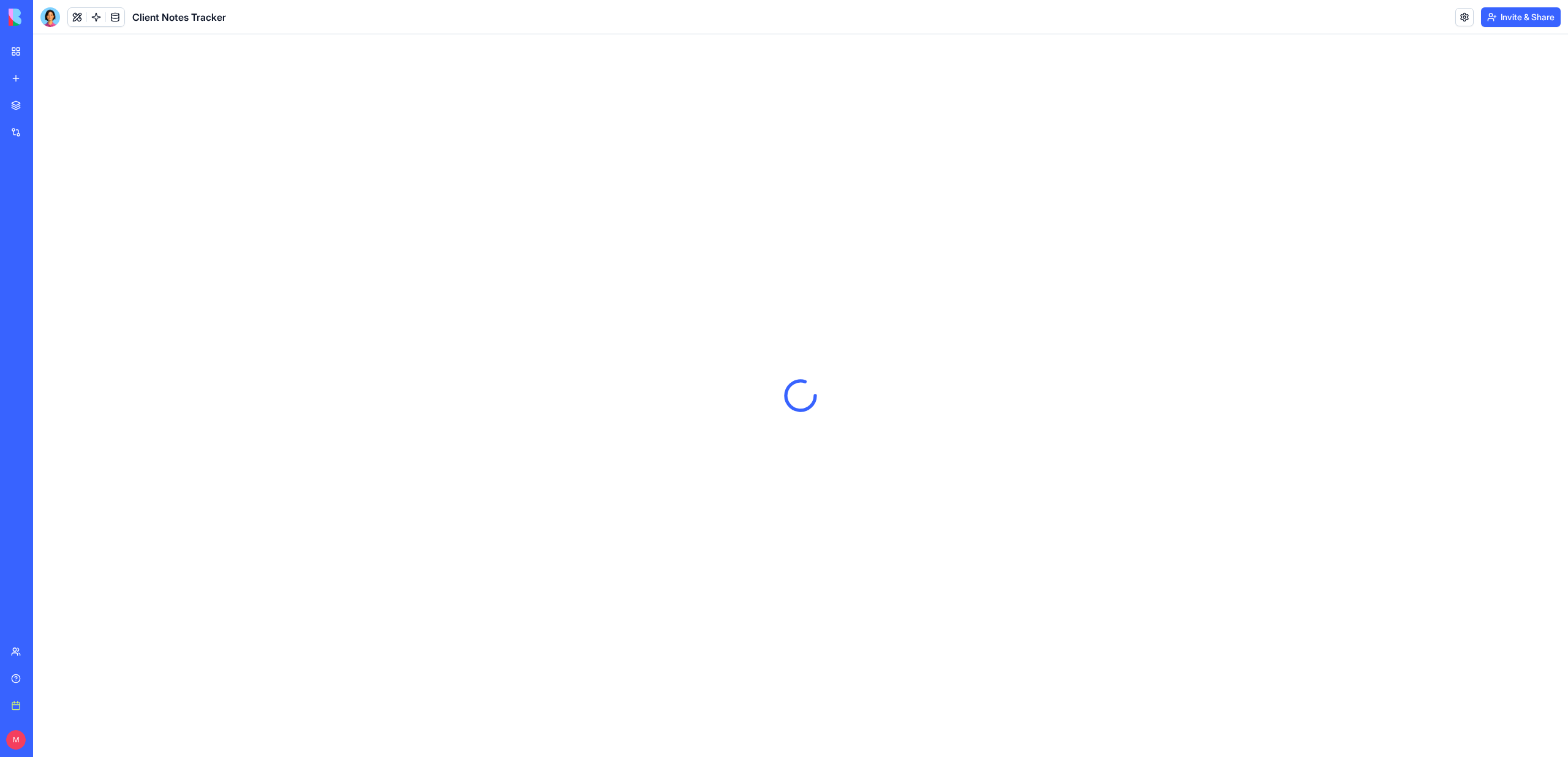
click at [54, 18] on div at bounding box center [50, 16] width 19 height 19
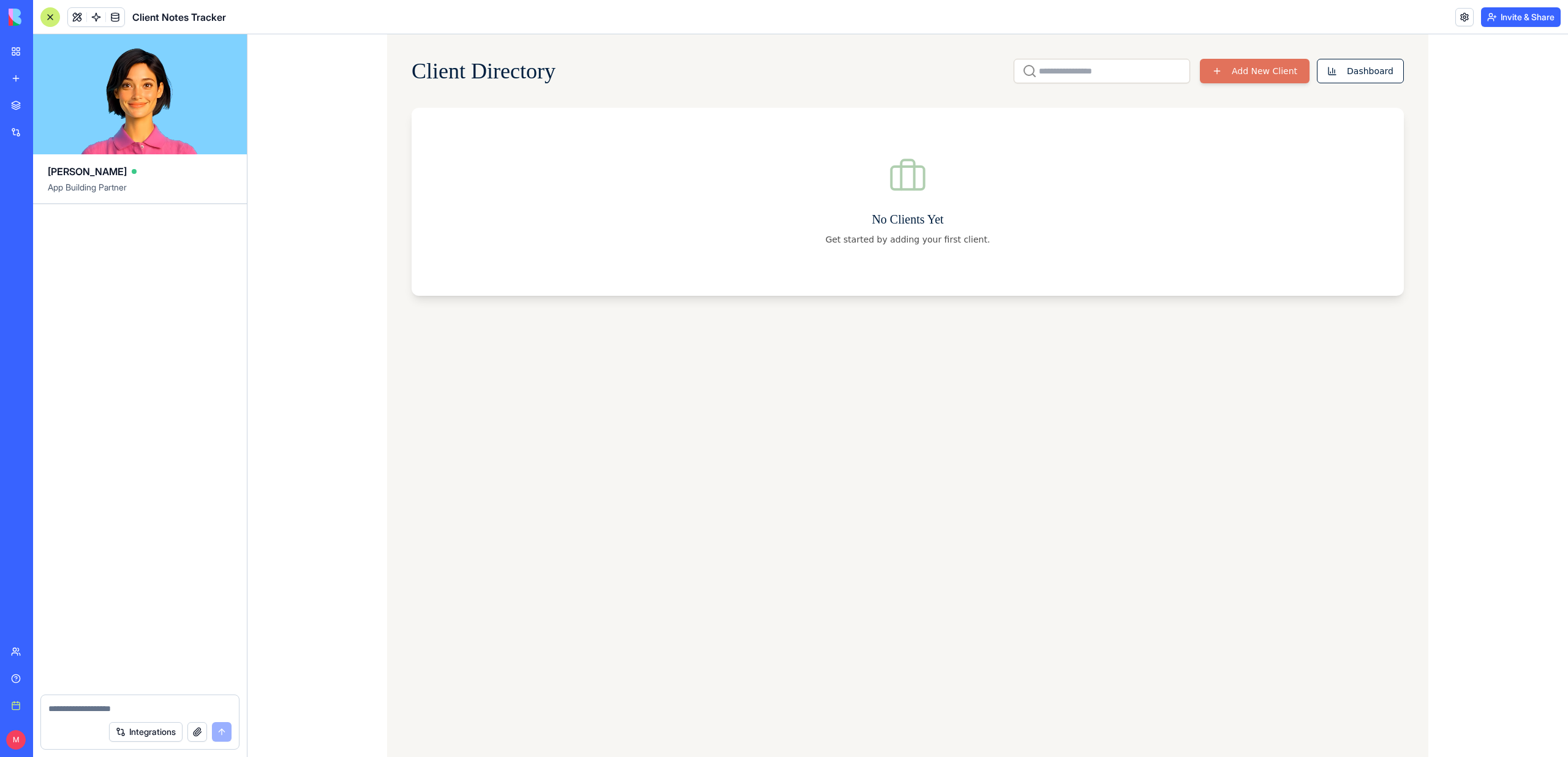
click at [17, 54] on link "My workspace" at bounding box center [28, 51] width 49 height 24
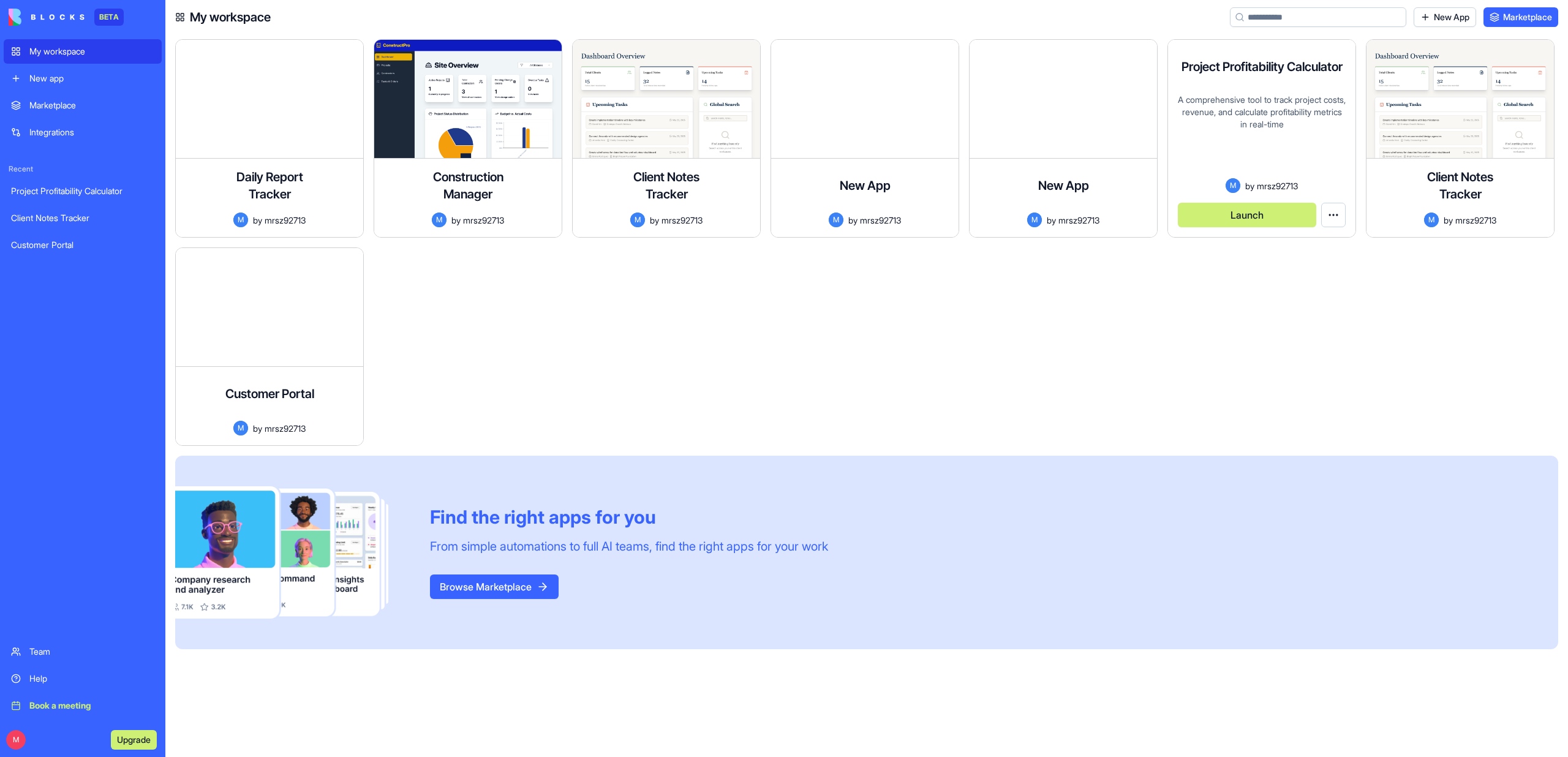
click at [1276, 212] on button "Launch" at bounding box center [1247, 215] width 138 height 24
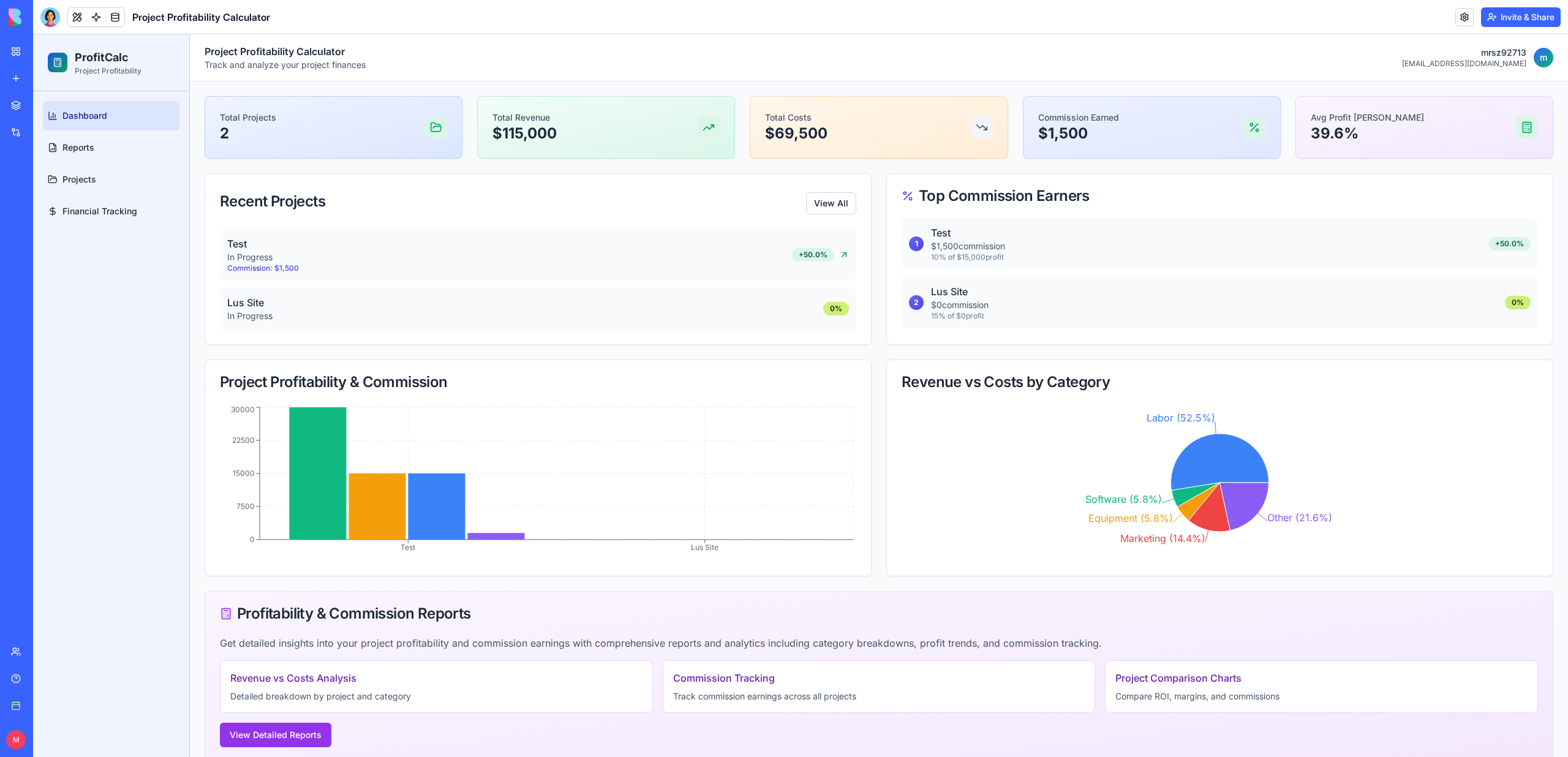
click at [80, 128] on link "Dashboard" at bounding box center [111, 116] width 137 height 30
click at [80, 145] on span "Reports" at bounding box center [78, 148] width 32 height 12
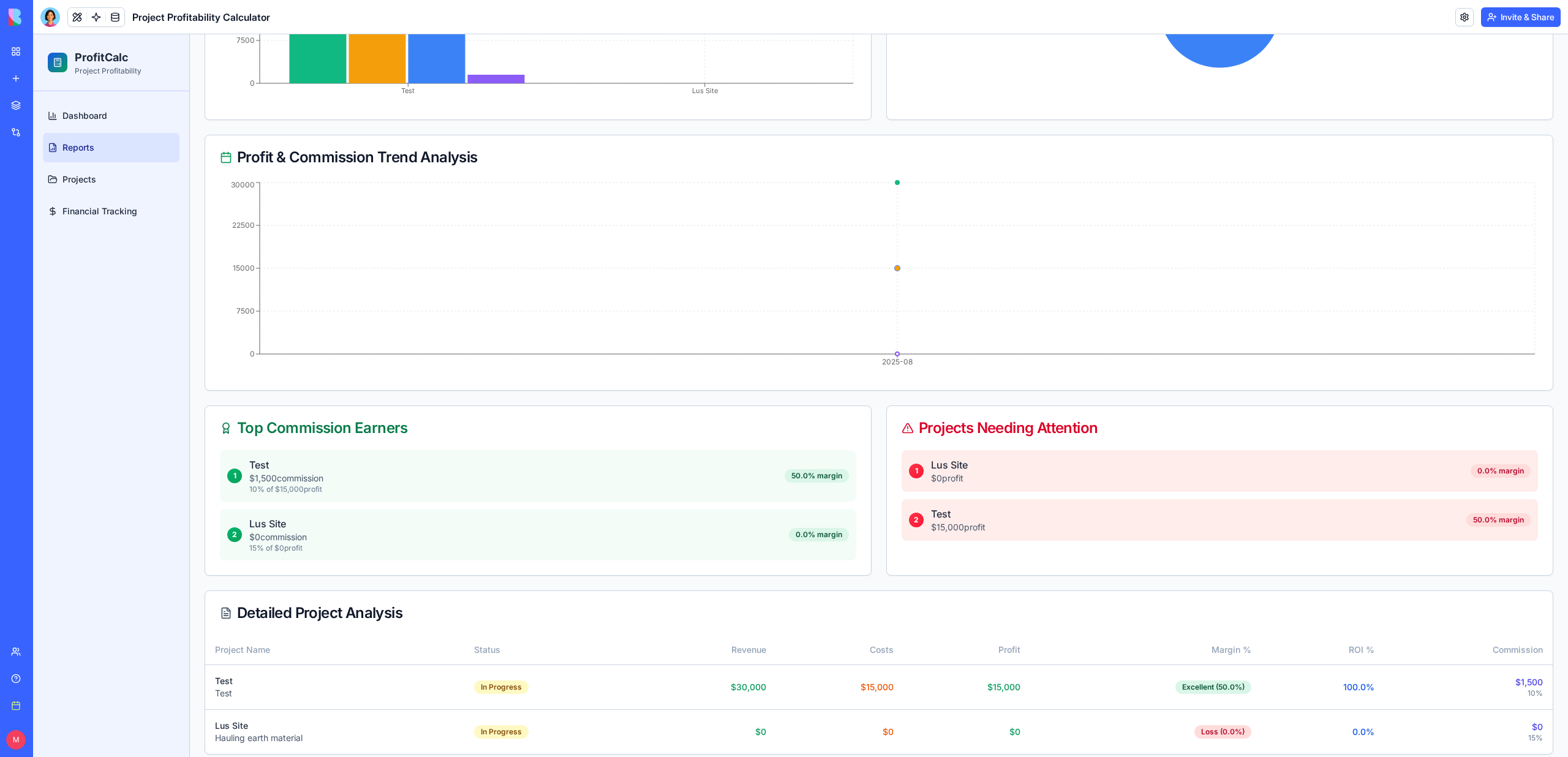
scroll to position [431, 0]
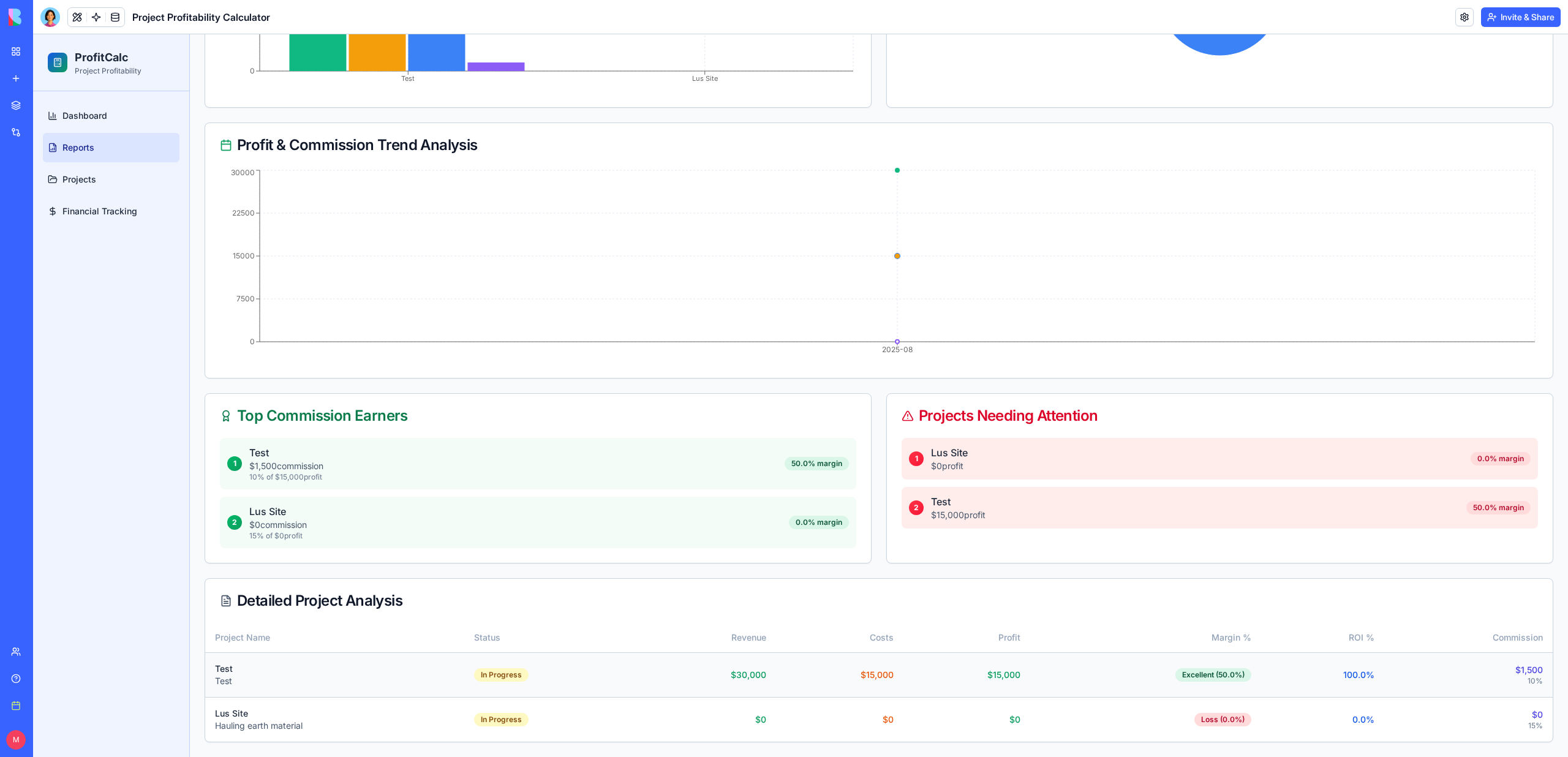
click at [396, 678] on div "Test Test" at bounding box center [334, 675] width 240 height 24
click at [1441, 658] on td "$ 1,500 10 %" at bounding box center [1468, 675] width 169 height 44
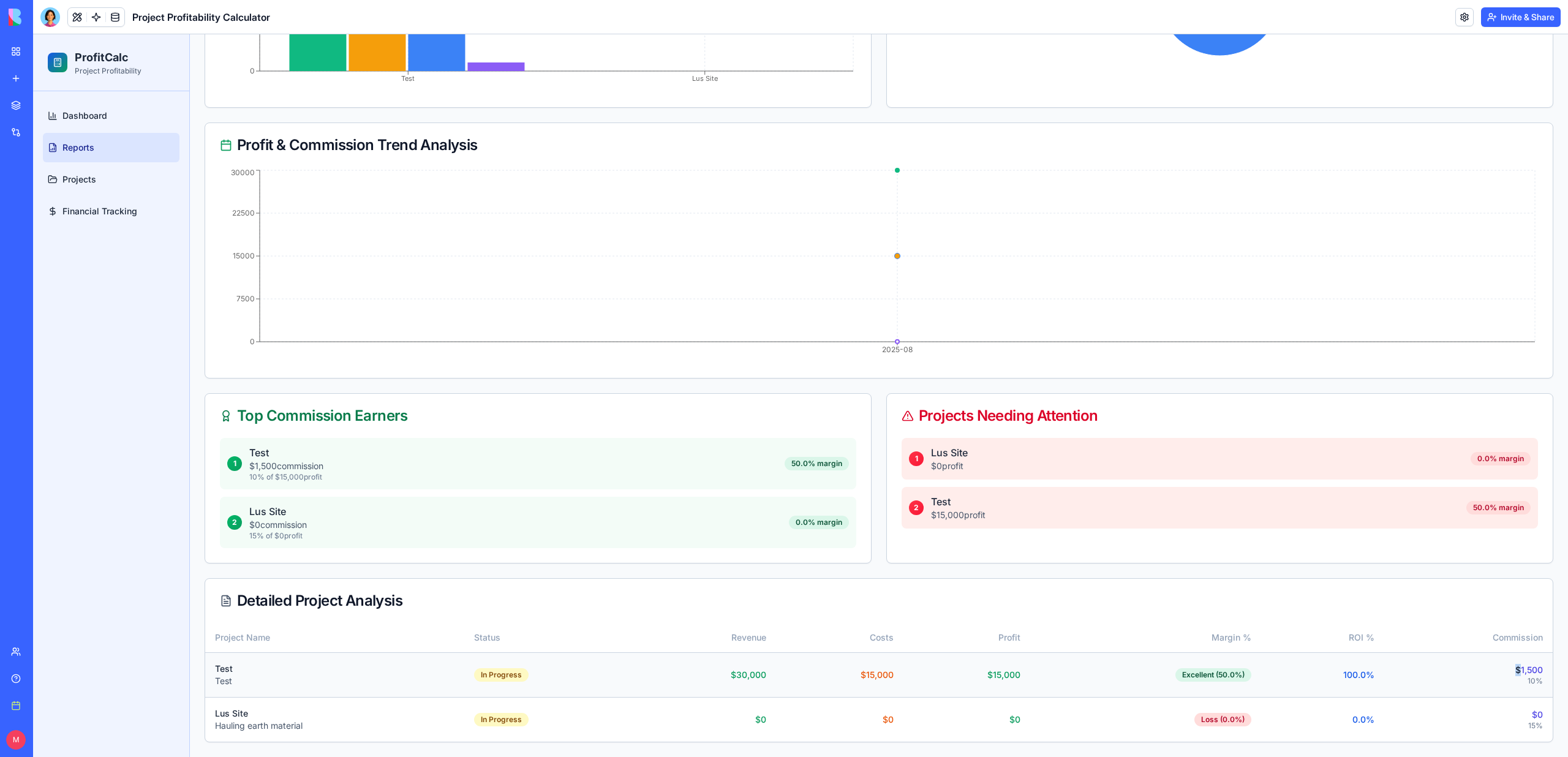
click at [1441, 658] on td "$ 1,500 10 %" at bounding box center [1468, 675] width 169 height 44
click at [147, 187] on link "Projects" at bounding box center [111, 180] width 137 height 30
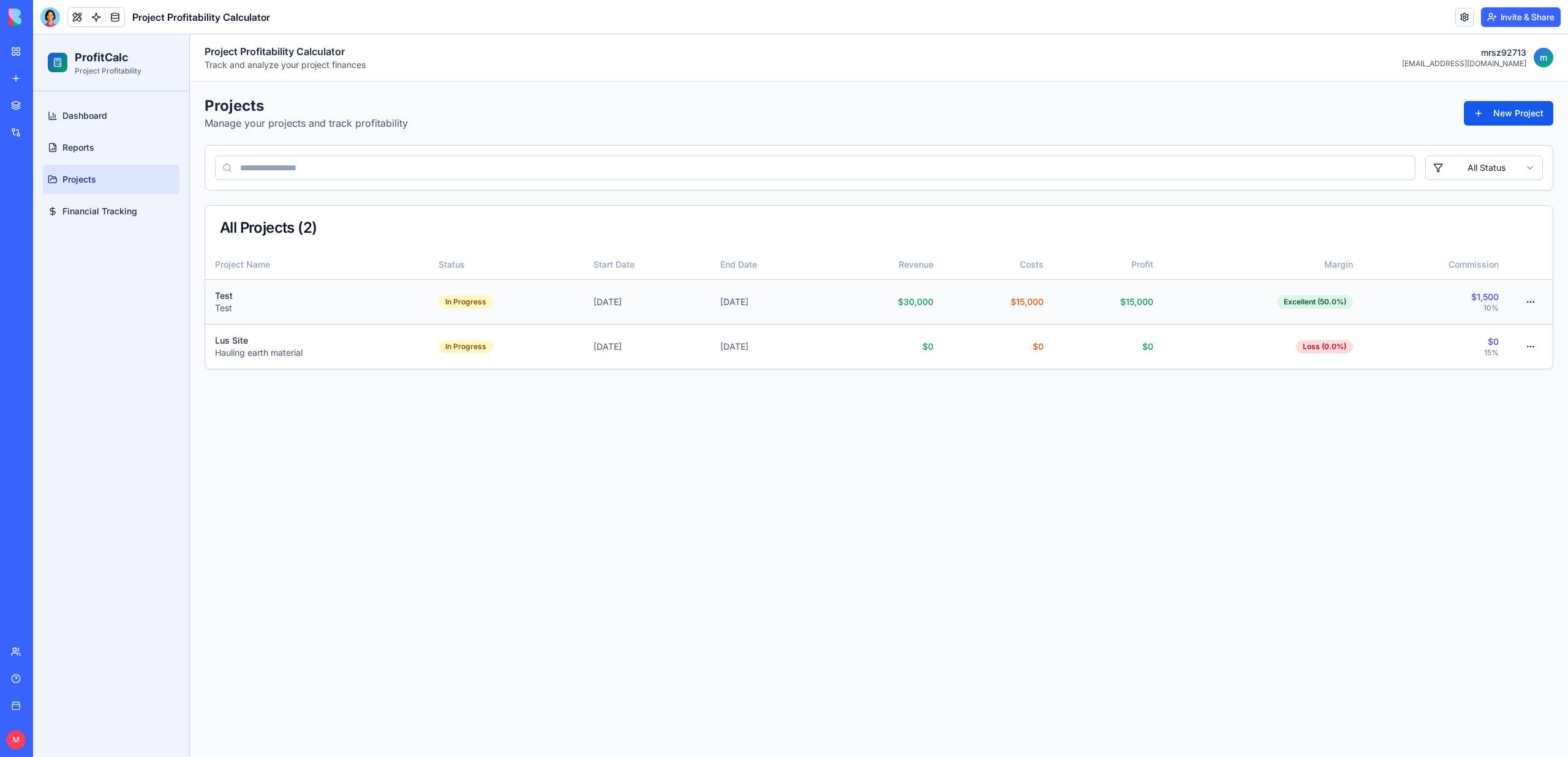
click at [316, 299] on div "Test" at bounding box center [317, 296] width 204 height 12
click at [1531, 300] on html "ProfitCalc Project Profitability Dashboard Reports Projects Financial Tracking …" at bounding box center [800, 395] width 1535 height 723
